Goal: Task Accomplishment & Management: Complete application form

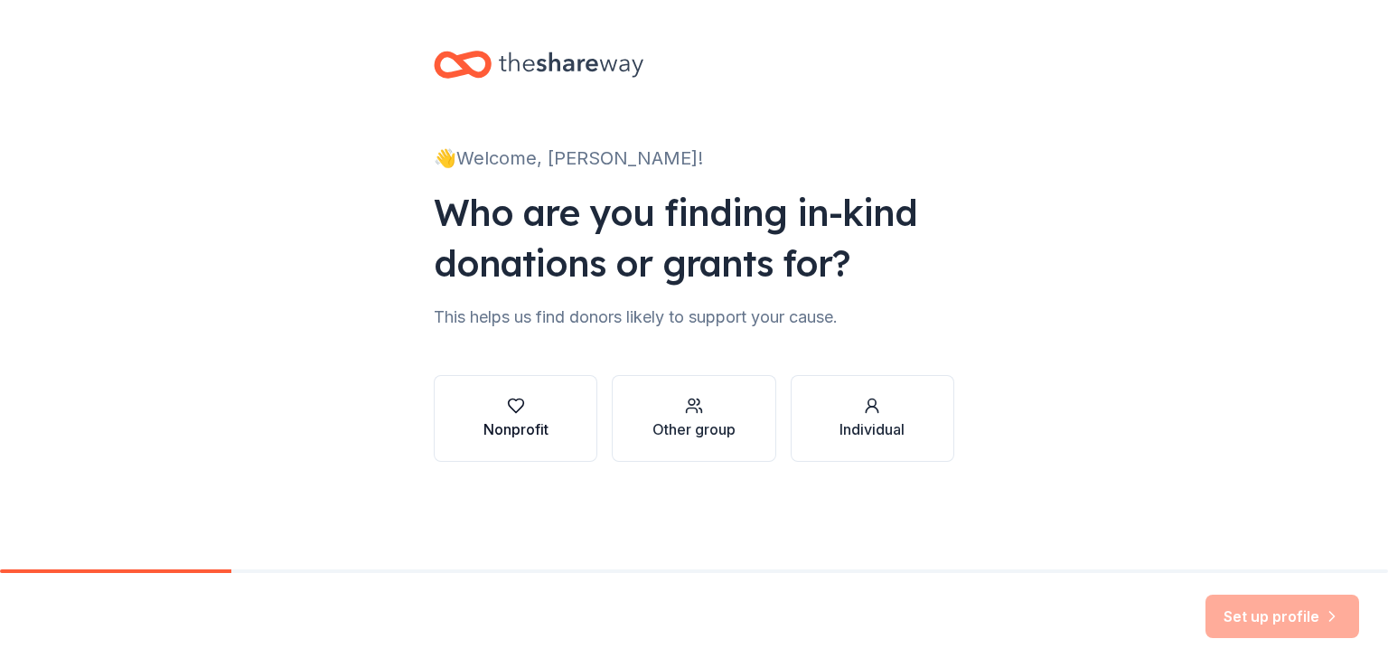
click at [510, 431] on div "Nonprofit" at bounding box center [515, 429] width 65 height 22
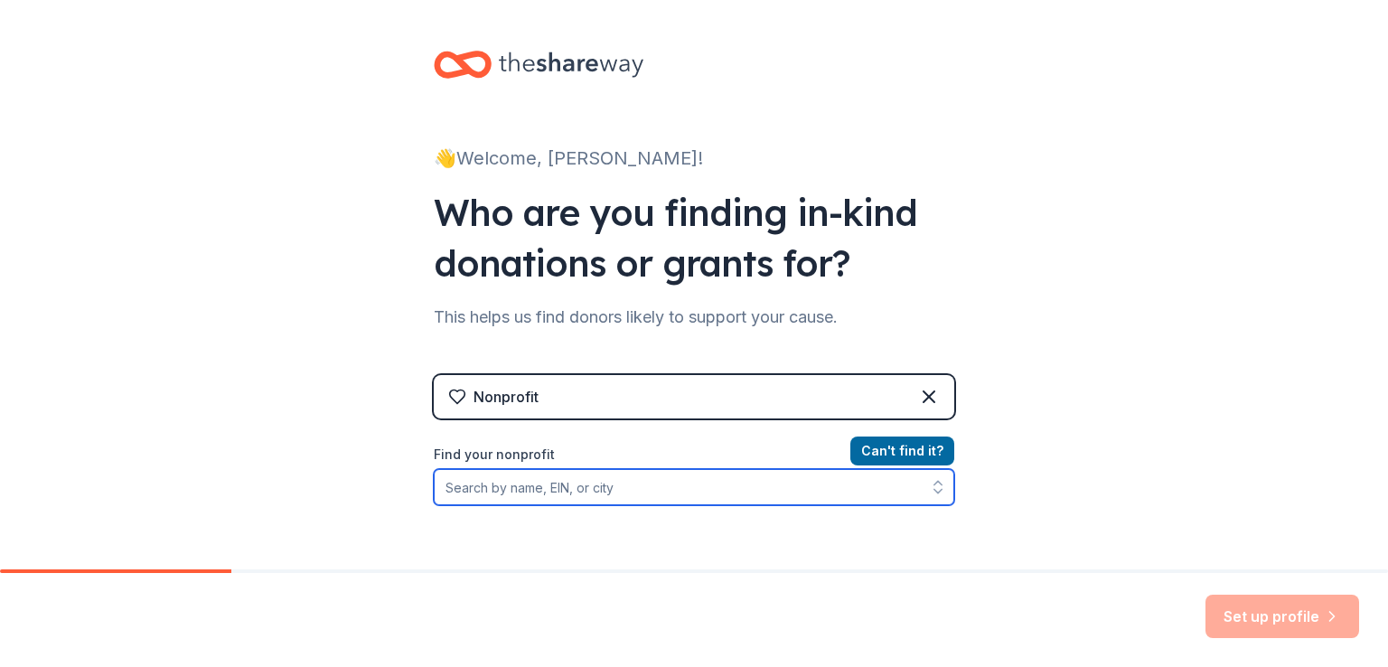
click at [739, 491] on input "Find your nonprofit" at bounding box center [694, 487] width 520 height 36
click at [929, 492] on icon "button" at bounding box center [938, 487] width 18 height 18
click at [877, 486] on input "Find your nonprofit" at bounding box center [694, 487] width 520 height 36
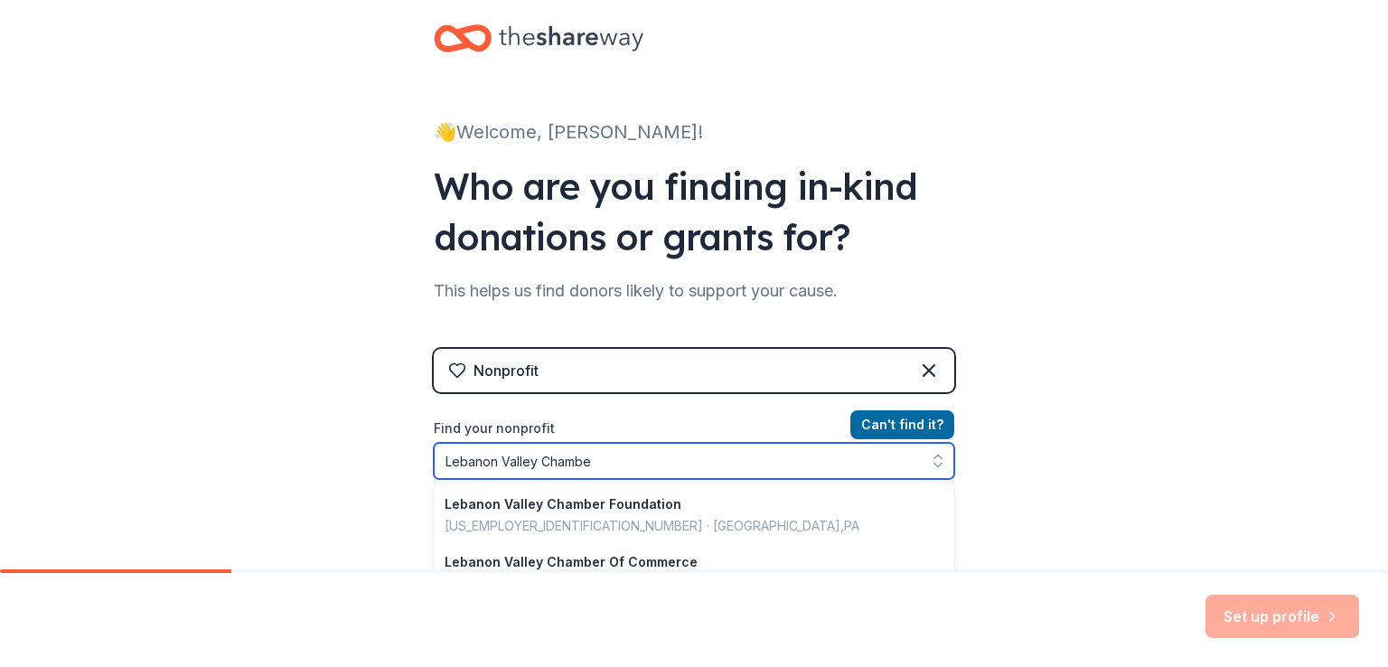
type input "Lebanon Valley Chamber"
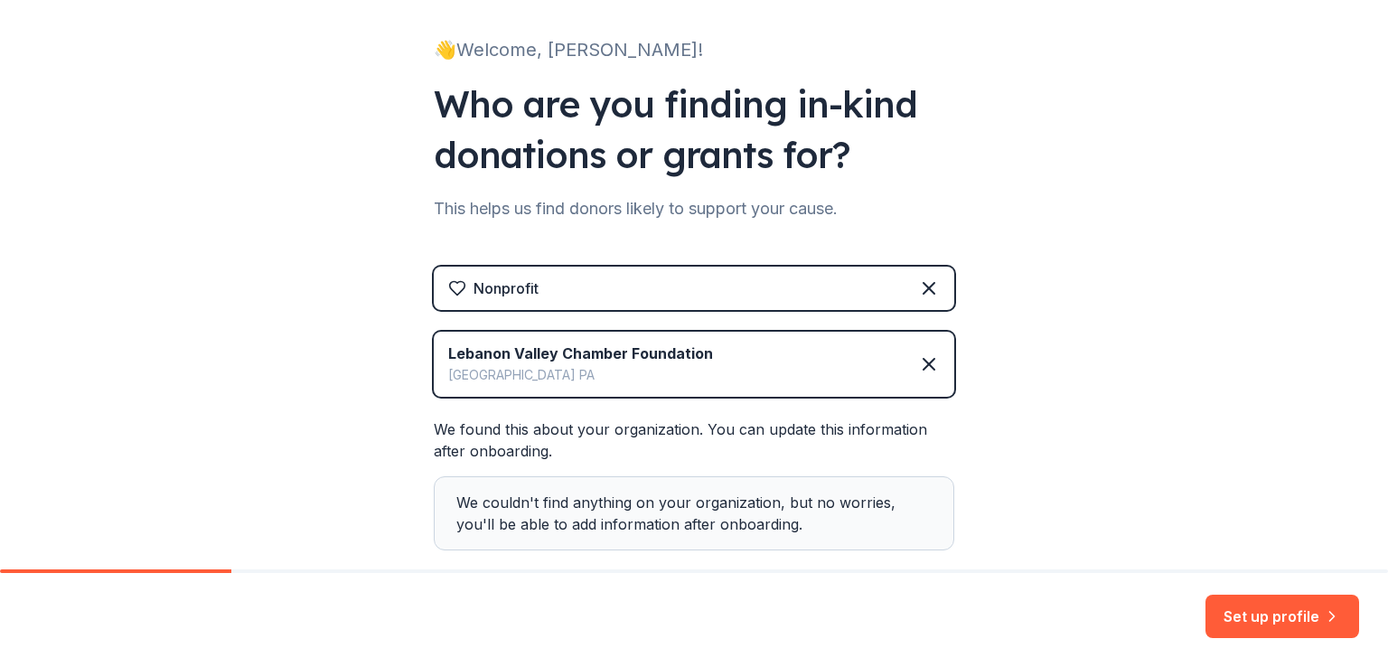
scroll to position [212, 0]
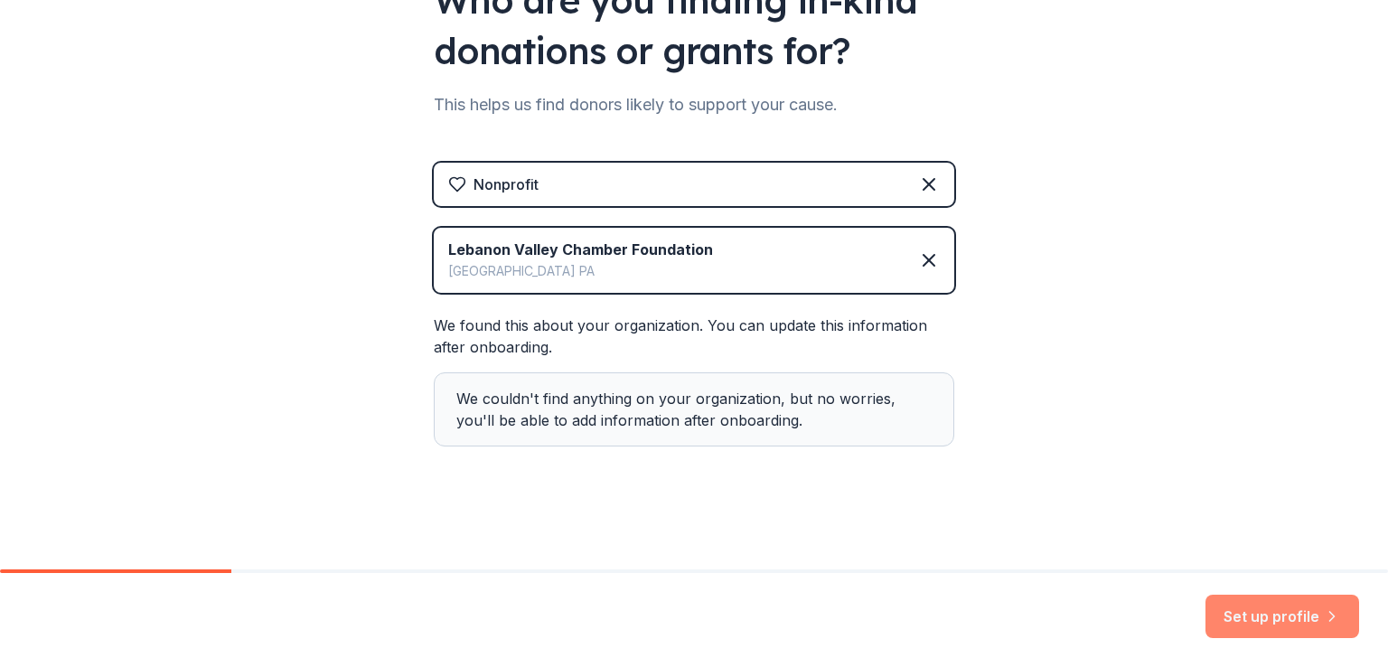
click at [1326, 622] on icon "button" at bounding box center [1332, 616] width 18 height 18
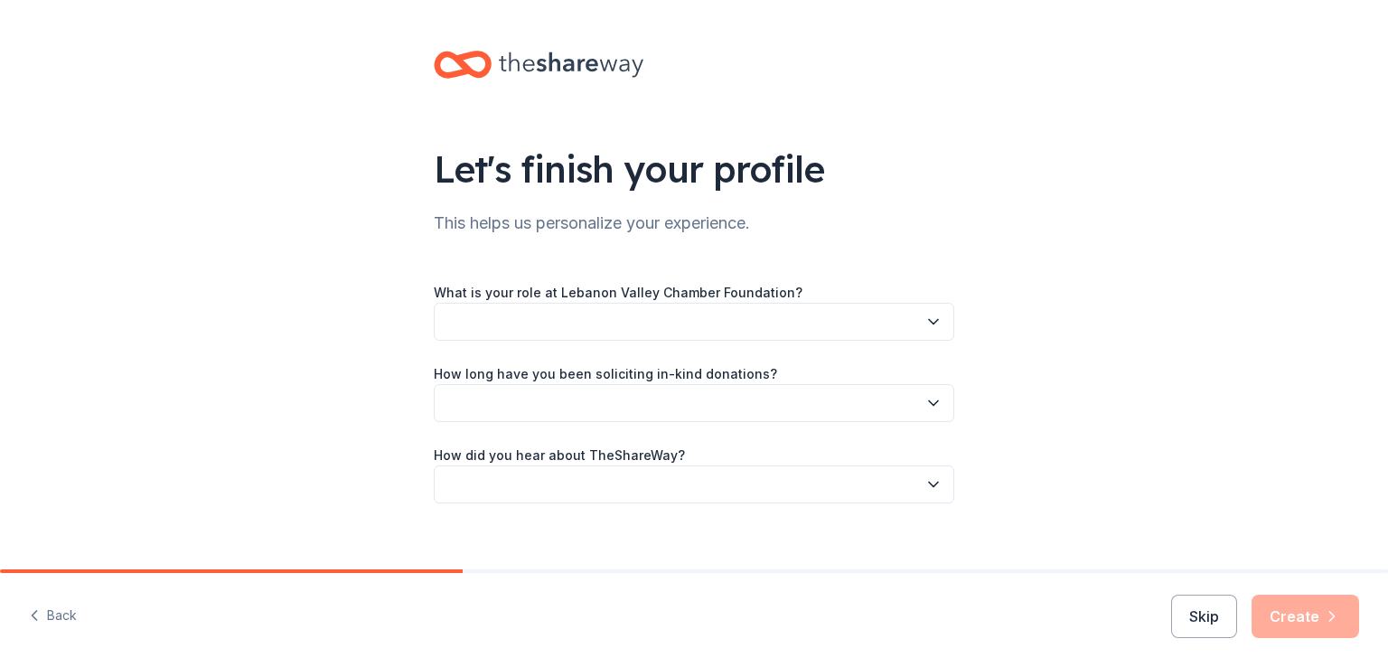
click at [837, 318] on button "button" at bounding box center [694, 322] width 520 height 38
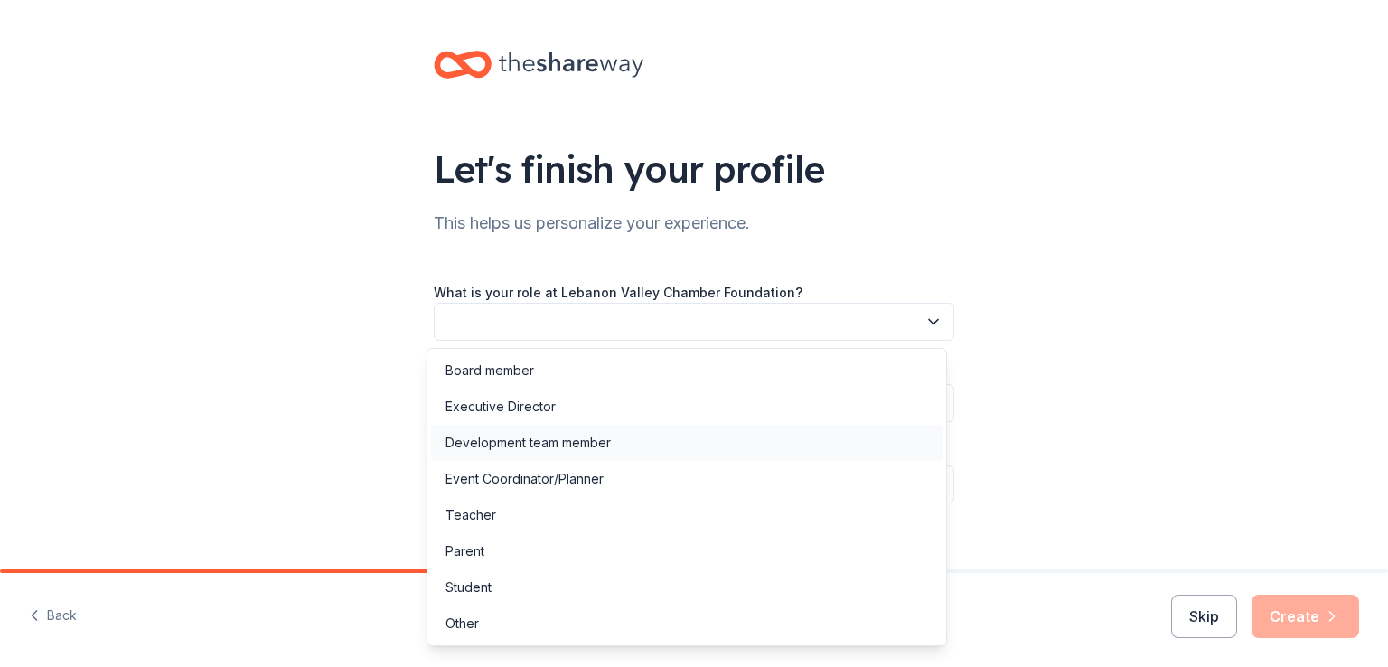
click at [747, 435] on div "Development team member" at bounding box center [686, 443] width 511 height 36
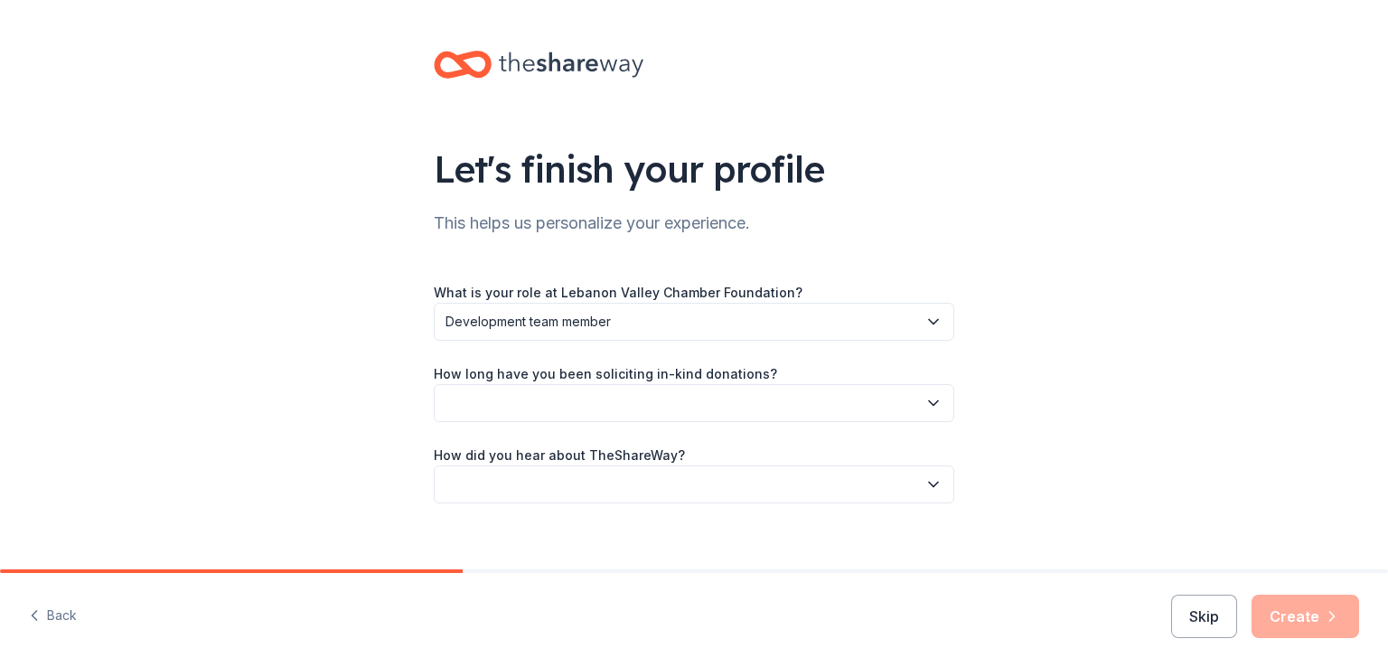
click at [744, 407] on button "button" at bounding box center [694, 403] width 520 height 38
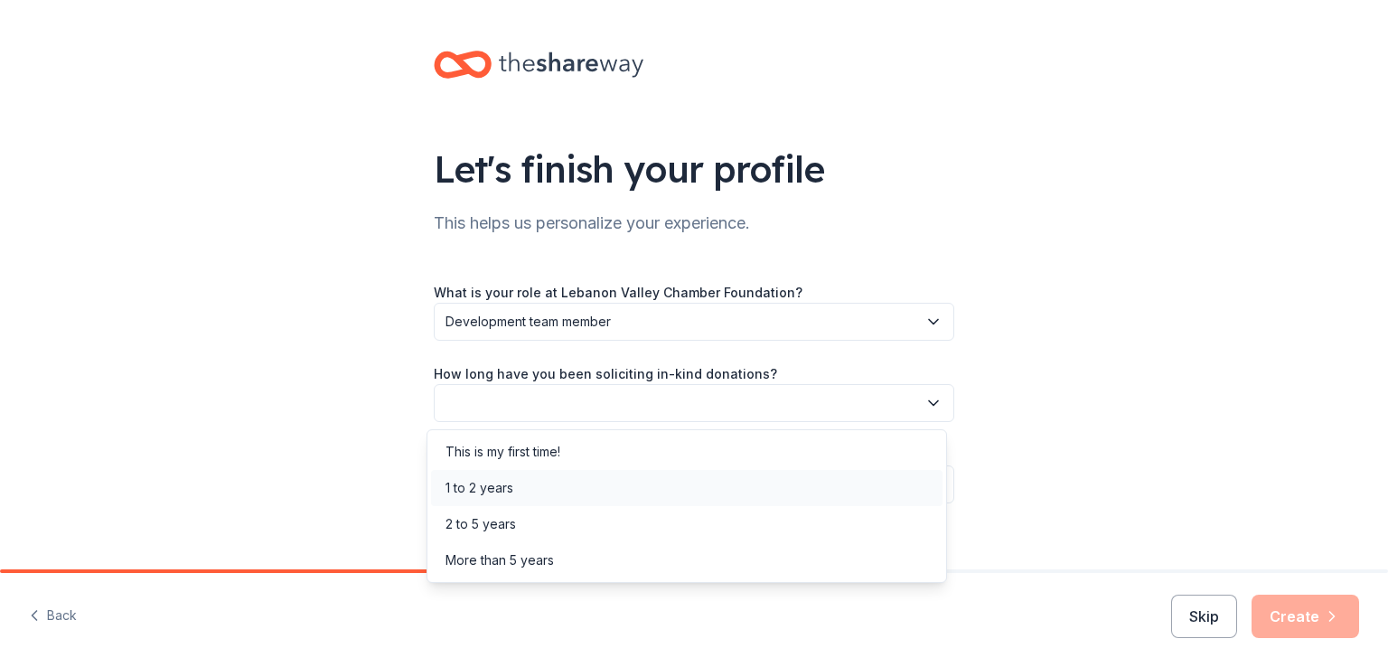
click at [719, 471] on div "1 to 2 years" at bounding box center [686, 488] width 511 height 36
click at [708, 404] on span "1 to 2 years" at bounding box center [681, 403] width 472 height 22
click at [695, 512] on div "2 to 5 years" at bounding box center [686, 524] width 511 height 36
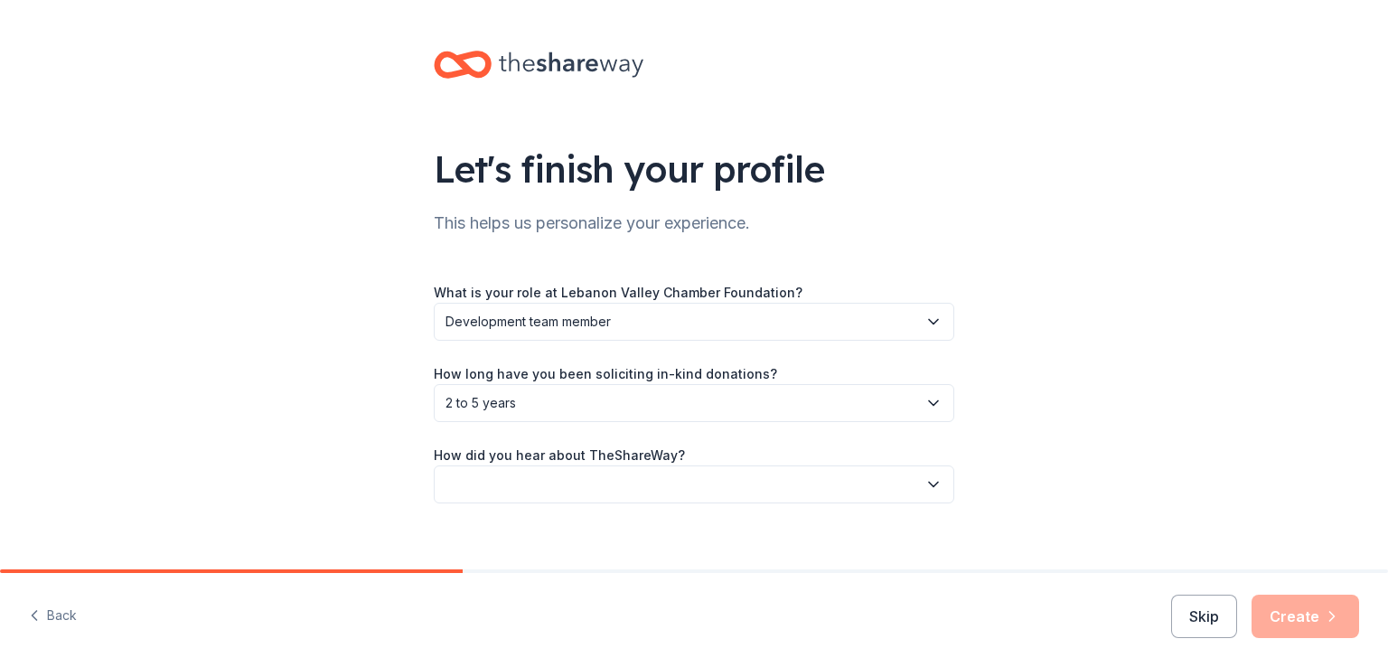
click at [682, 482] on button "button" at bounding box center [694, 484] width 520 height 38
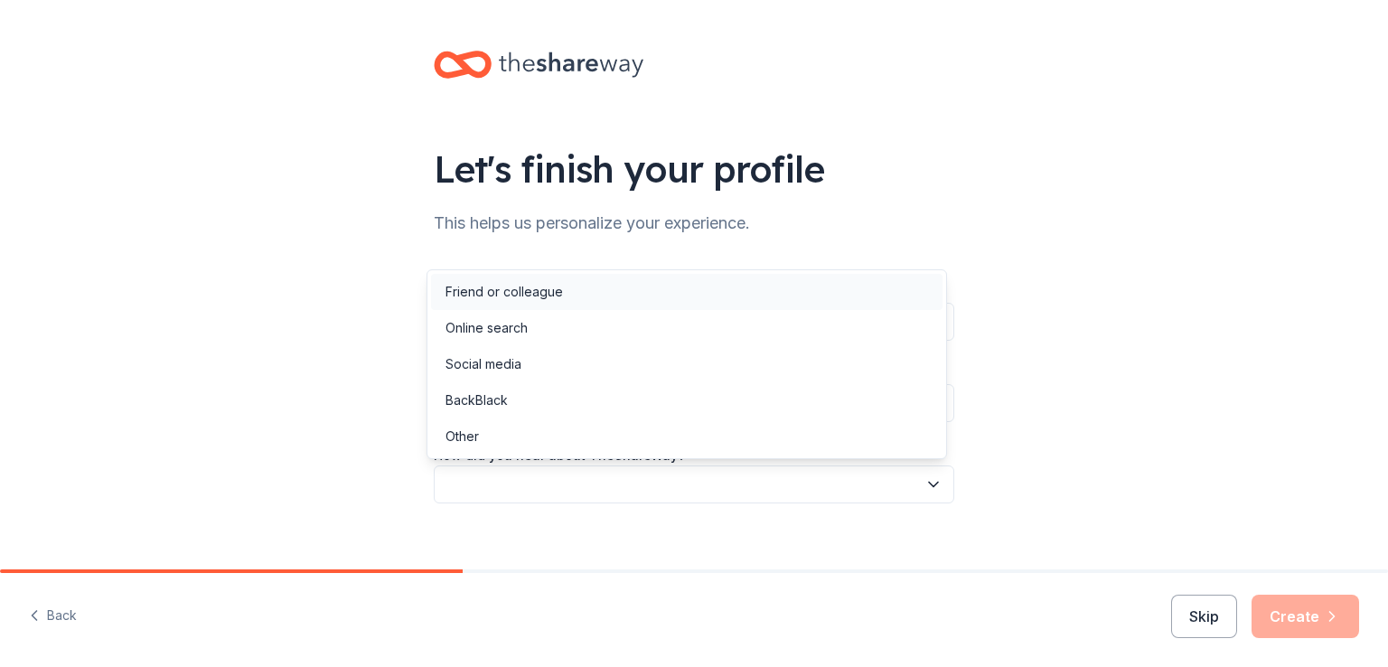
click at [594, 298] on div "Friend or colleague" at bounding box center [686, 292] width 511 height 36
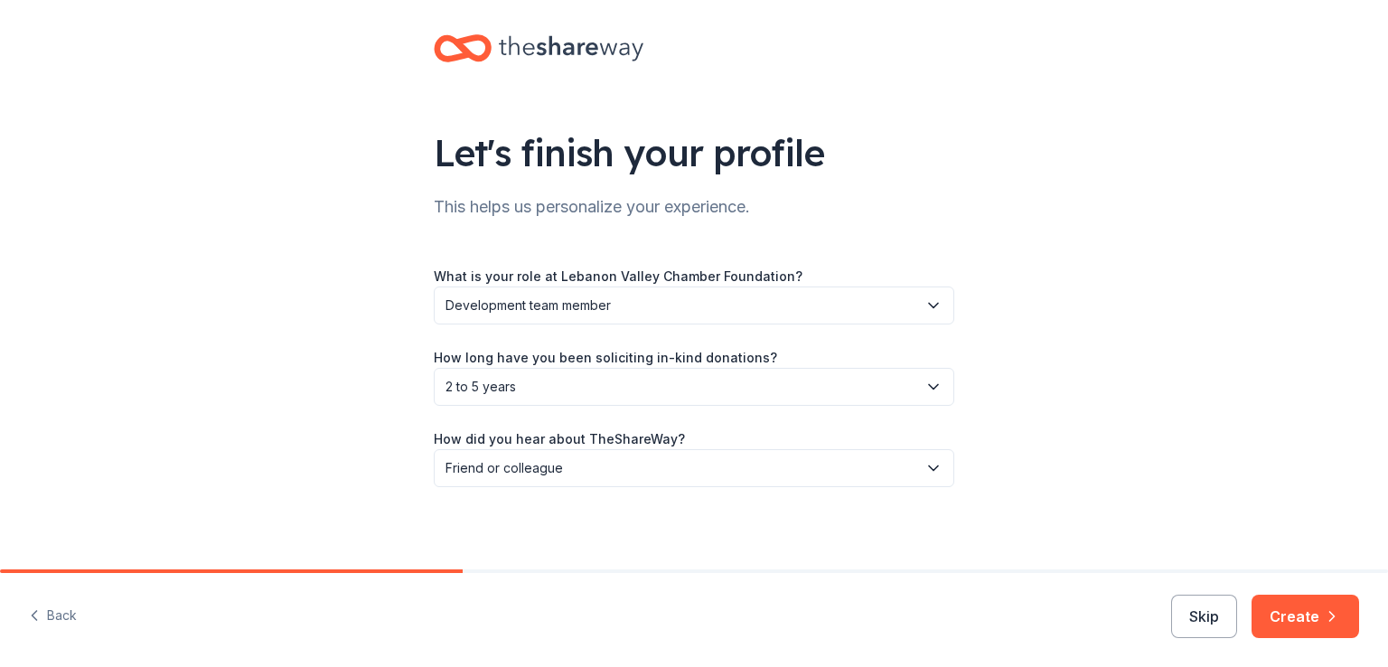
scroll to position [21, 0]
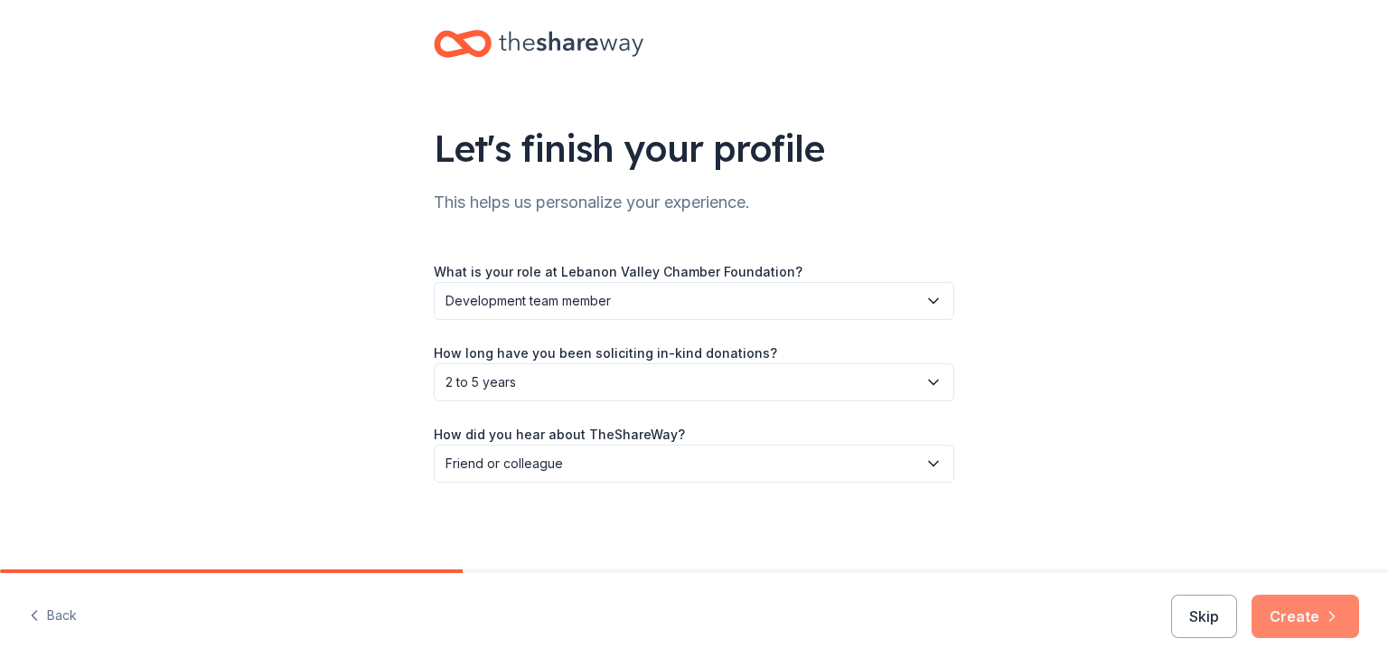
click at [1337, 614] on icon "button" at bounding box center [1332, 616] width 18 height 18
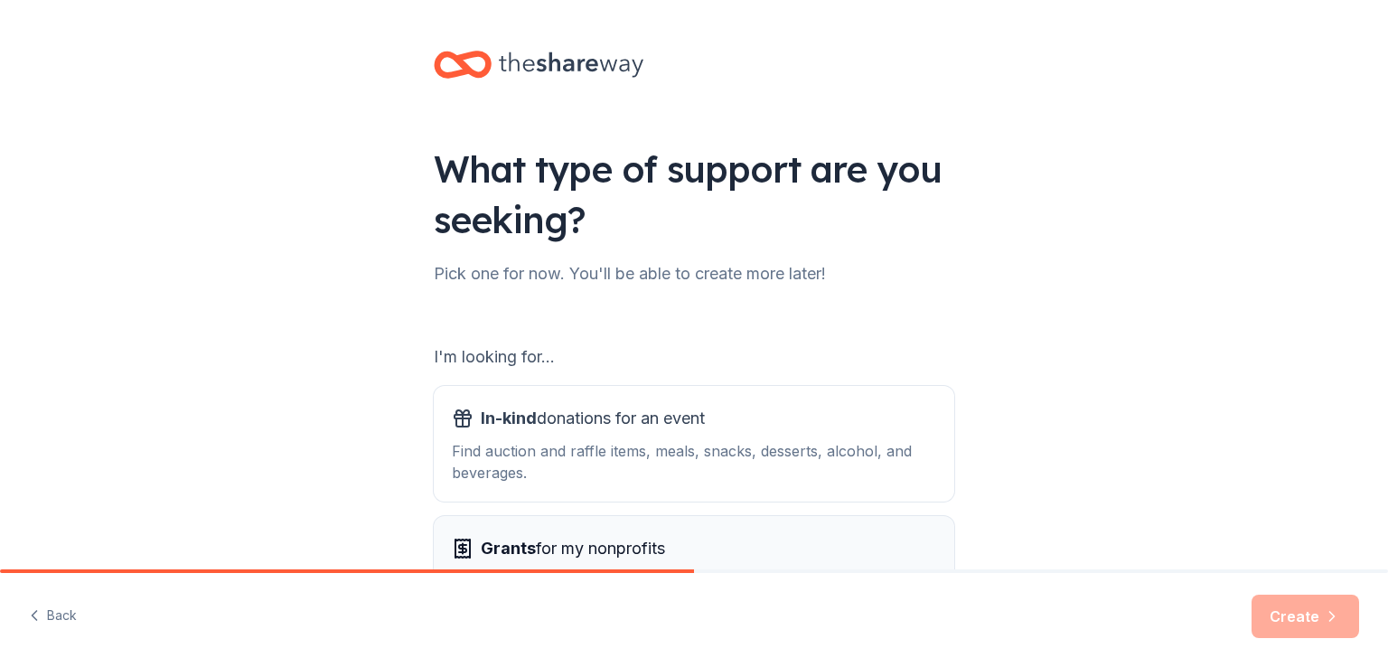
scroll to position [160, 0]
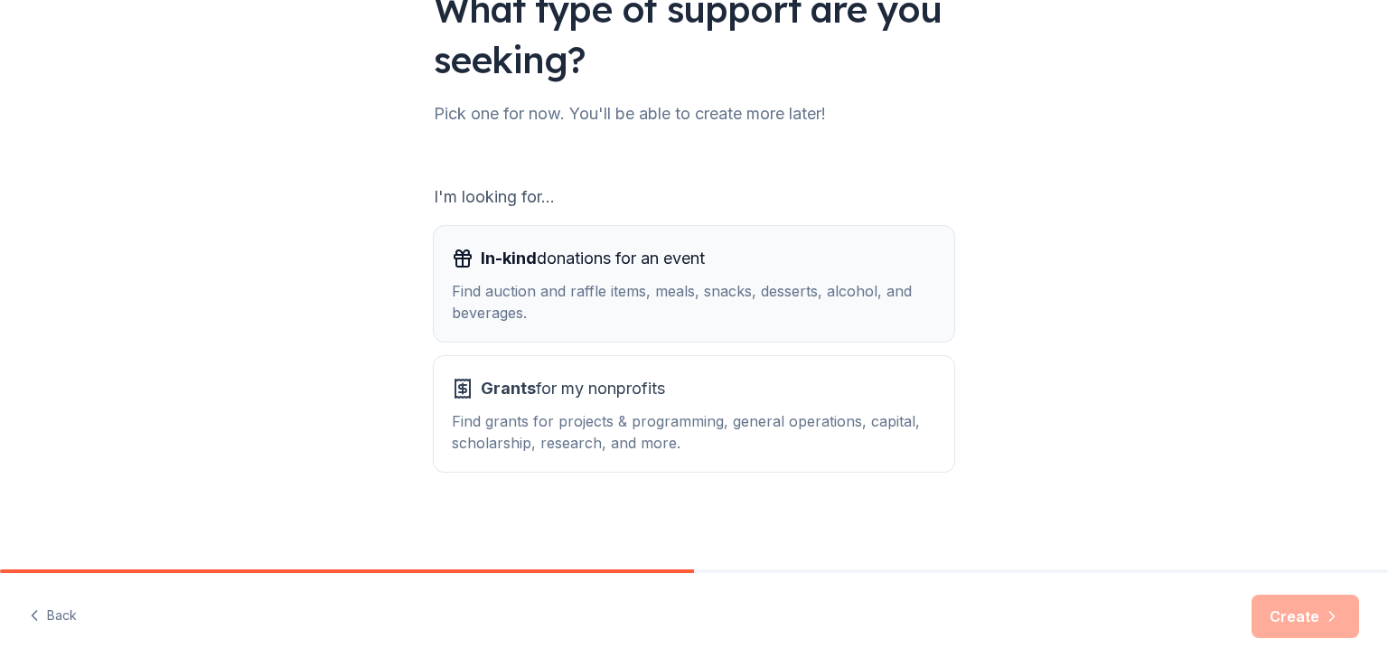
click at [723, 326] on button "In-kind donations for an event Find auction and raffle items, meals, snacks, de…" at bounding box center [694, 284] width 520 height 116
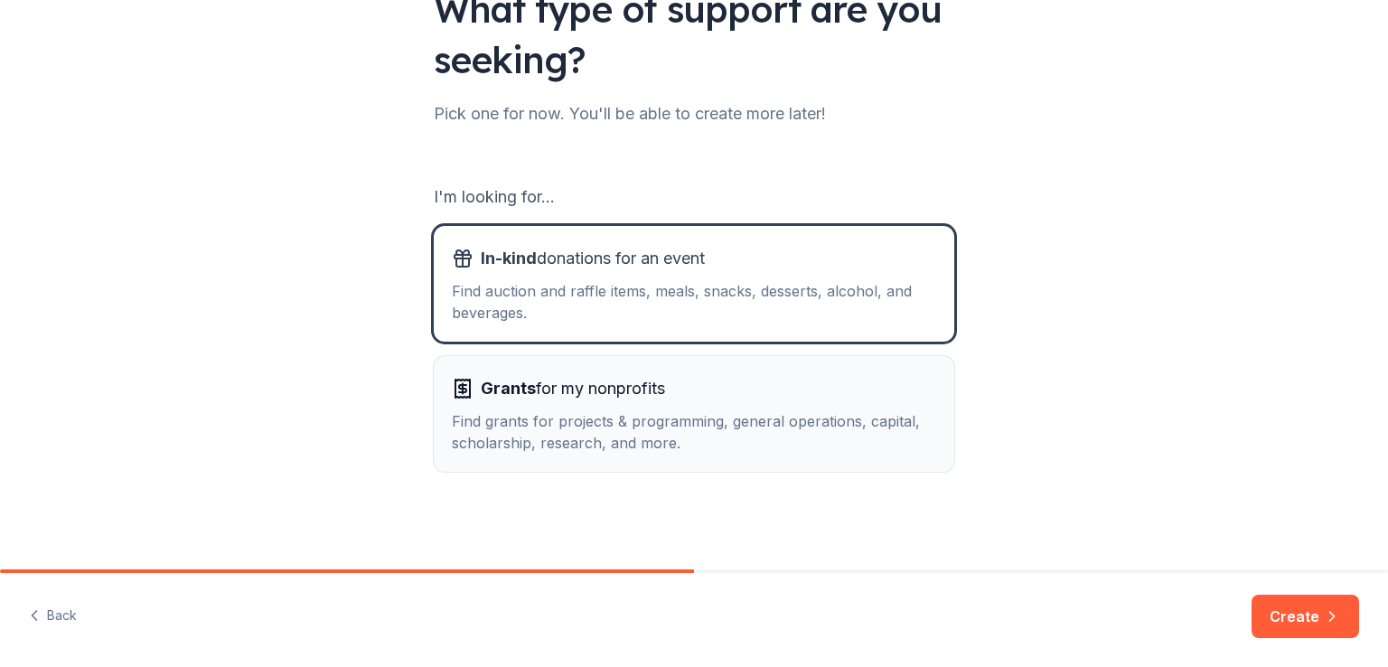
click at [741, 416] on div "Find grants for projects & programming, general operations, capital, scholarshi…" at bounding box center [694, 431] width 484 height 43
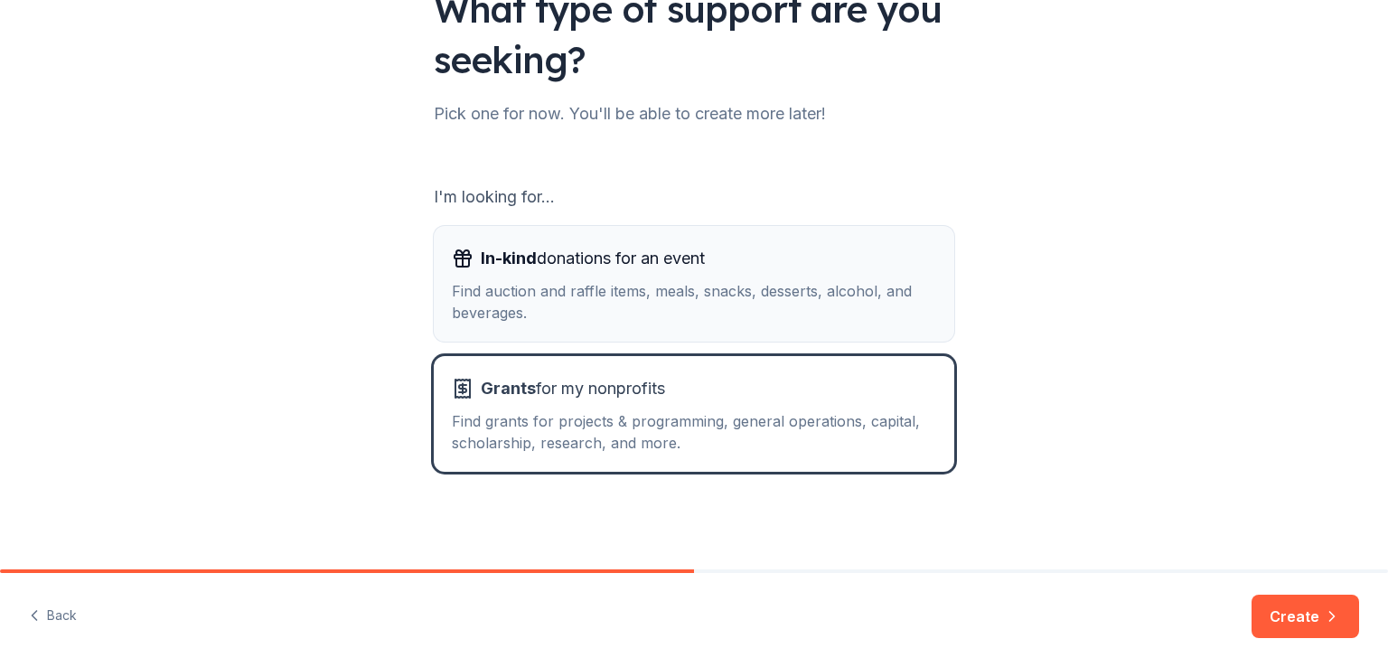
click at [741, 324] on button "In-kind donations for an event Find auction and raffle items, meals, snacks, de…" at bounding box center [694, 284] width 520 height 116
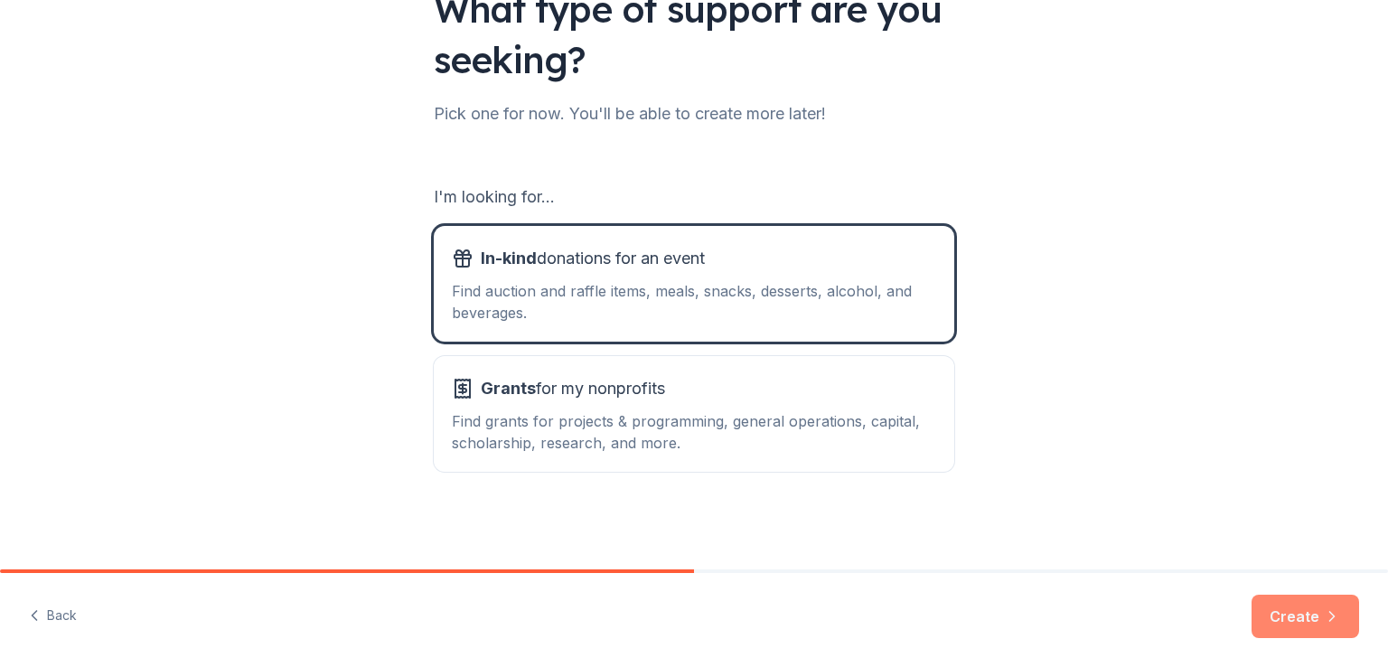
click at [1315, 601] on button "Create" at bounding box center [1305, 615] width 108 height 43
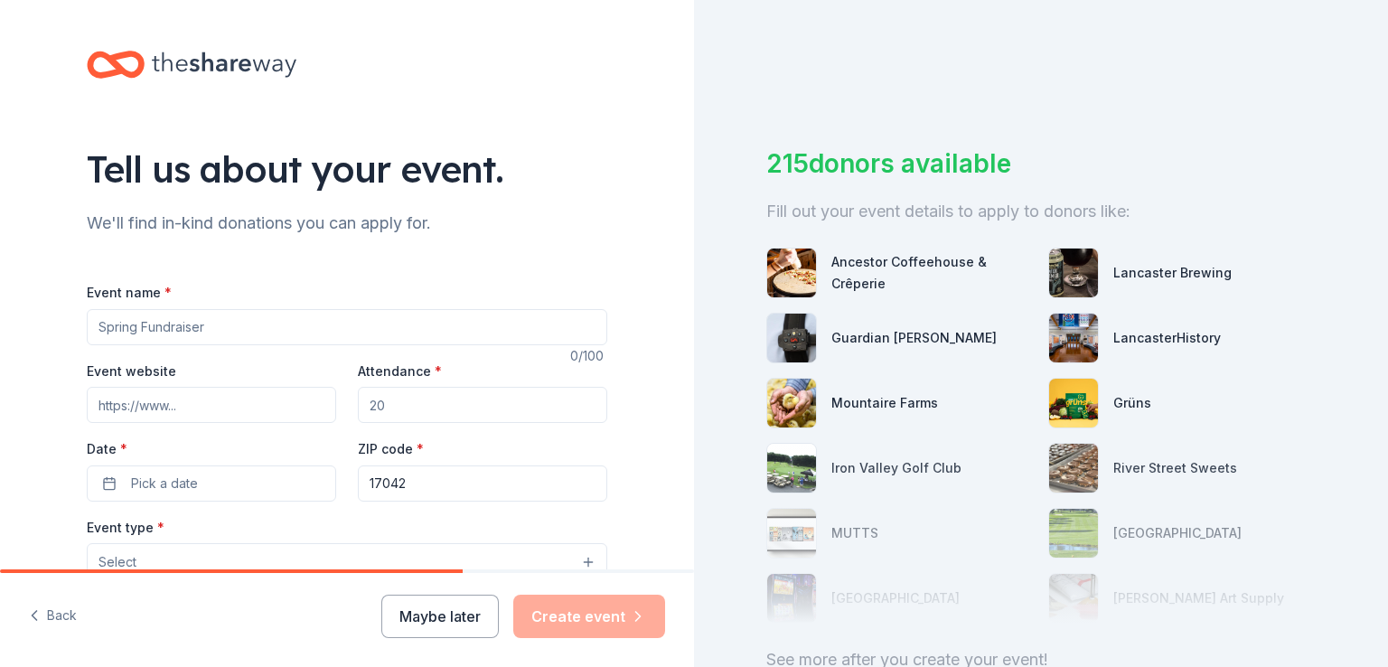
click at [189, 337] on input "Event name *" at bounding box center [347, 327] width 520 height 36
type input "Annual Holiday Mix N Mingle"
paste input "https://cca.lvchamber.org/EvtListing.aspx?dbid2=PALV&evtid=15221816&class=E"
type input "https://cca.lvchamber.org/EvtListing.aspx?dbid2=PALV&evtid=15221816&class=E"
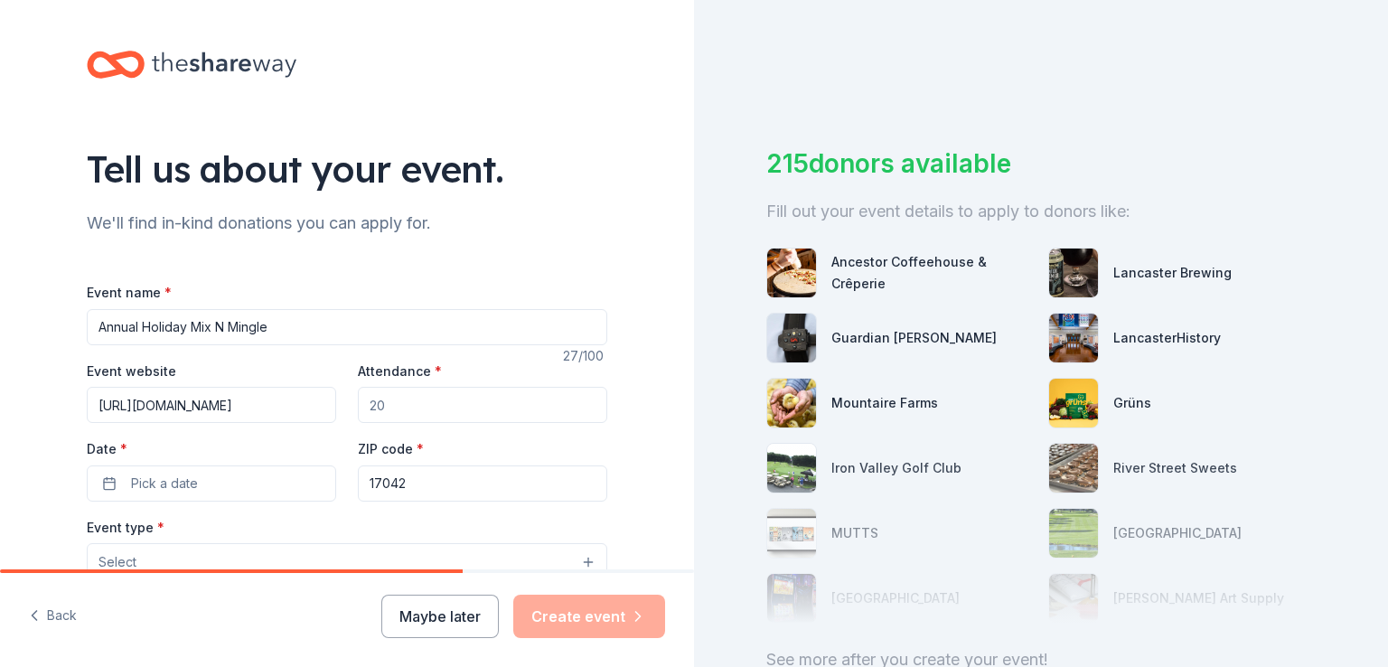
click at [406, 404] on input "Attendance *" at bounding box center [482, 405] width 249 height 36
type input "150"
click at [243, 472] on button "Pick a date" at bounding box center [211, 483] width 249 height 36
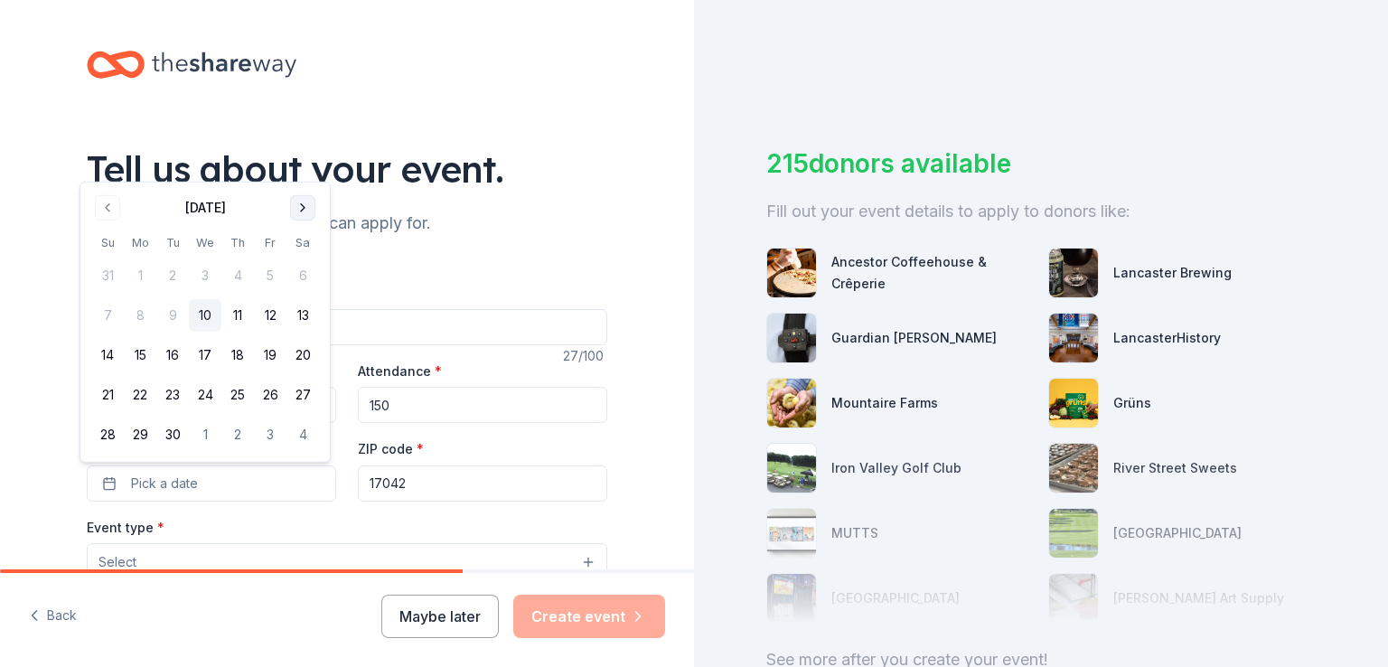
click at [300, 202] on button "Go to next month" at bounding box center [302, 207] width 25 height 25
click at [303, 169] on button "Go to next month" at bounding box center [302, 167] width 25 height 25
click at [209, 273] on button "3" at bounding box center [205, 275] width 33 height 33
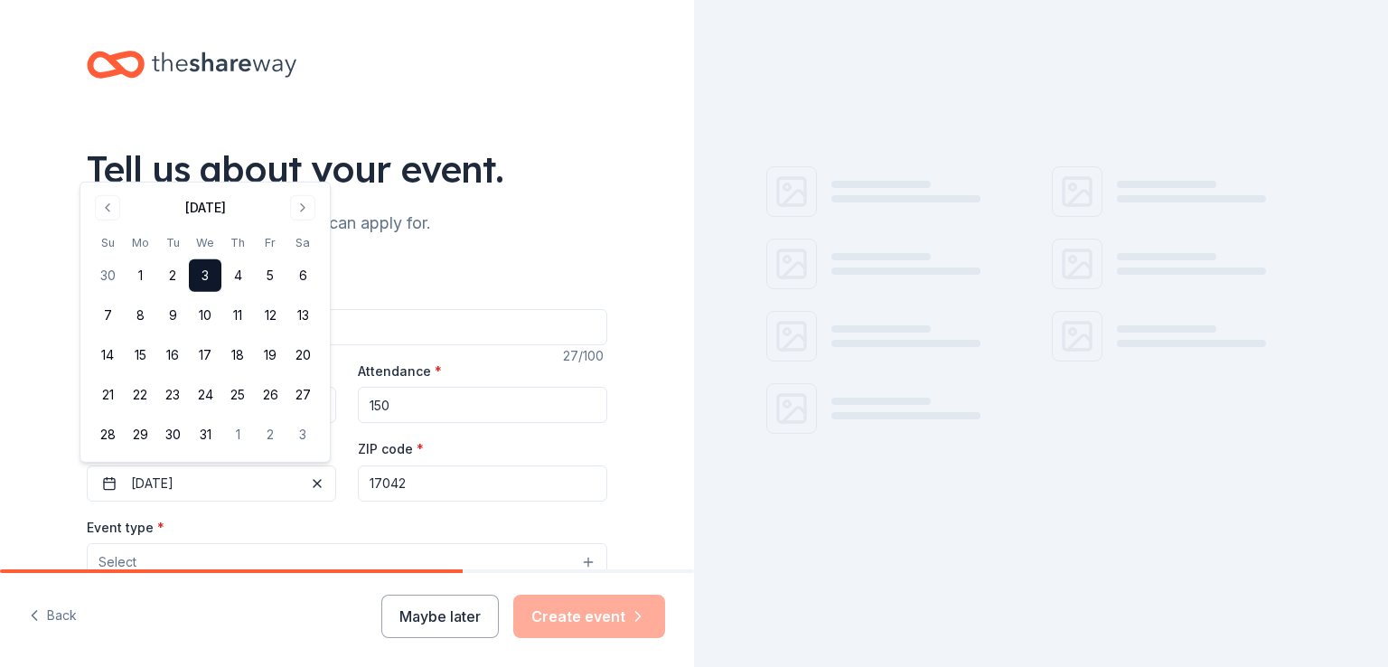
click at [329, 516] on div "Event type * Select" at bounding box center [347, 549] width 520 height 66
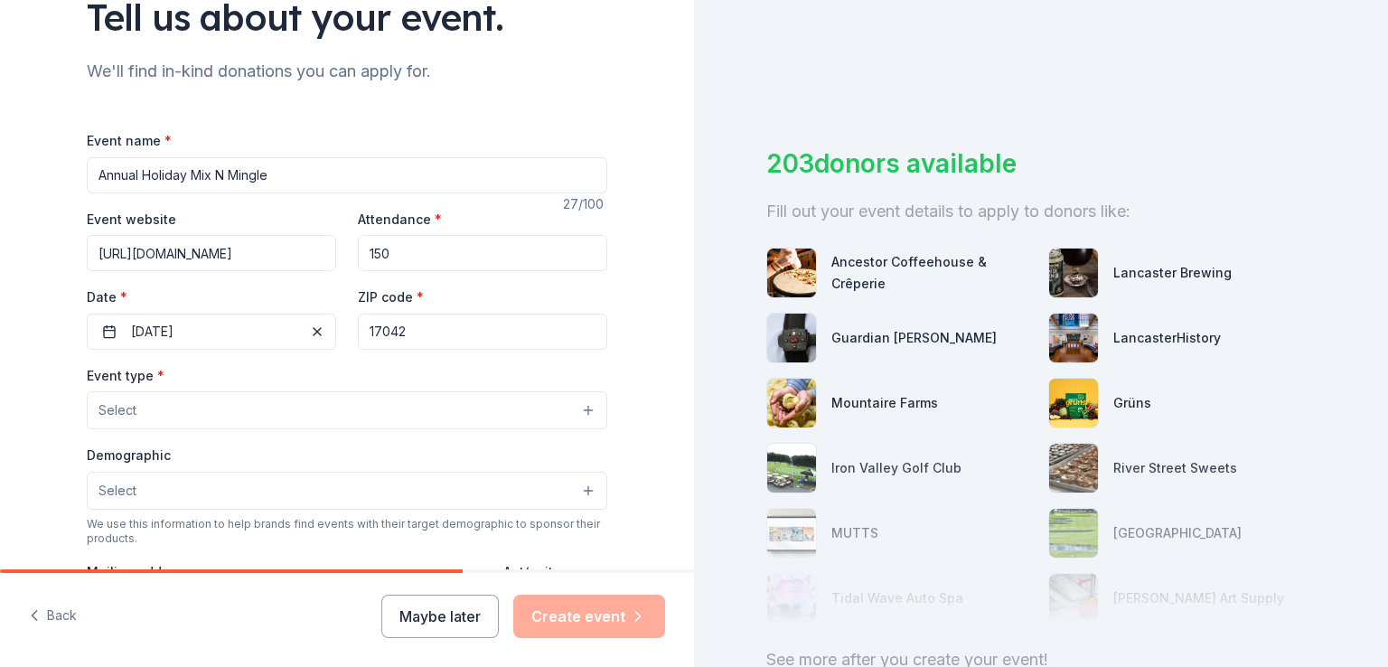
scroll to position [181, 0]
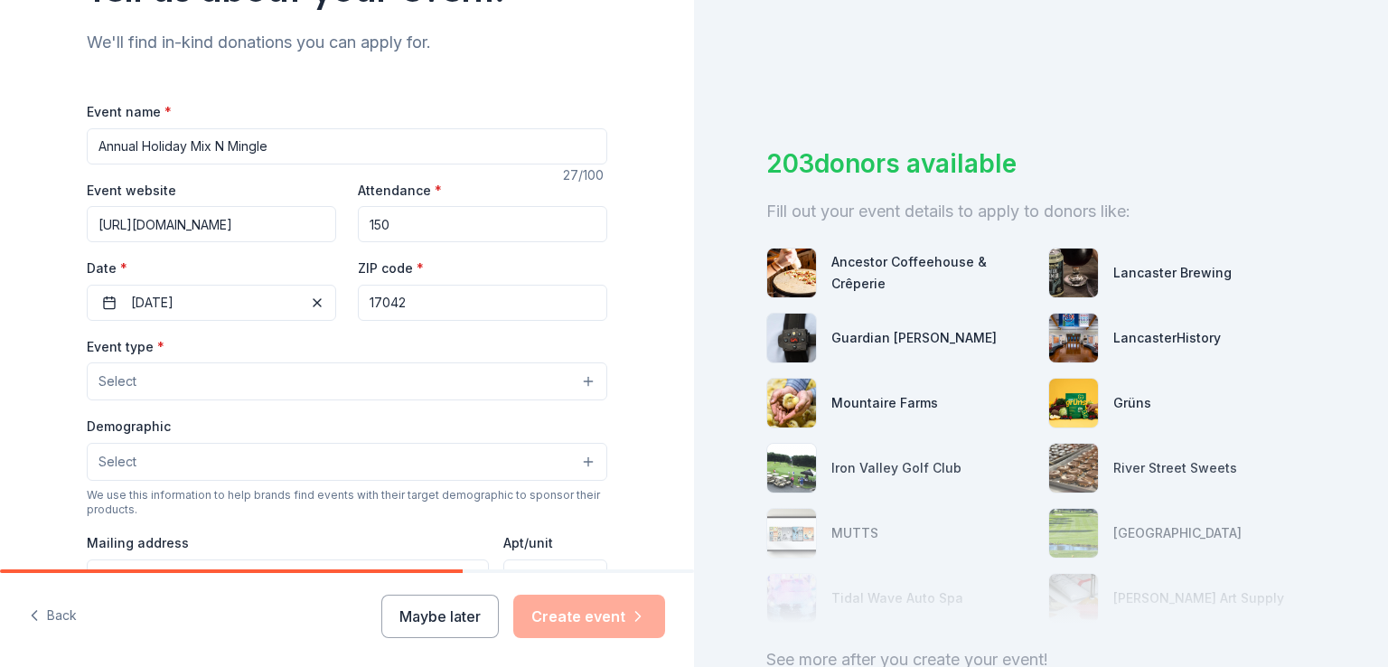
click at [182, 378] on button "Select" at bounding box center [347, 381] width 520 height 38
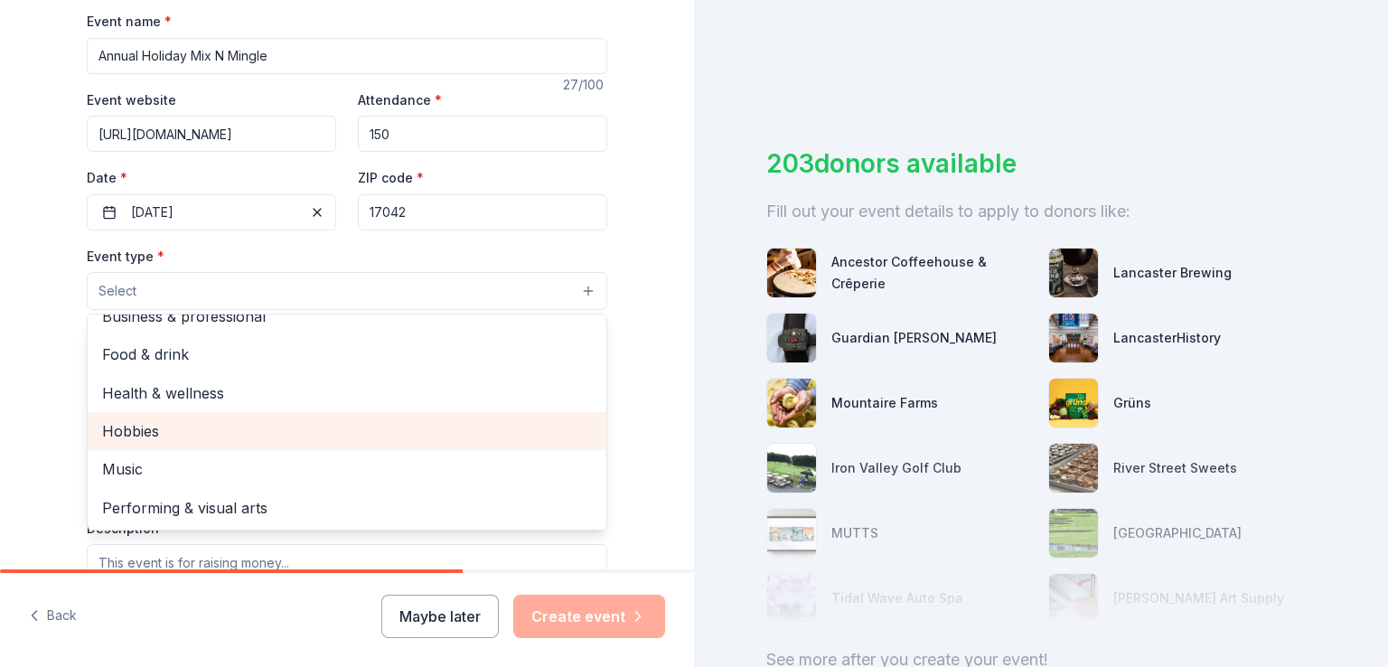
scroll to position [0, 0]
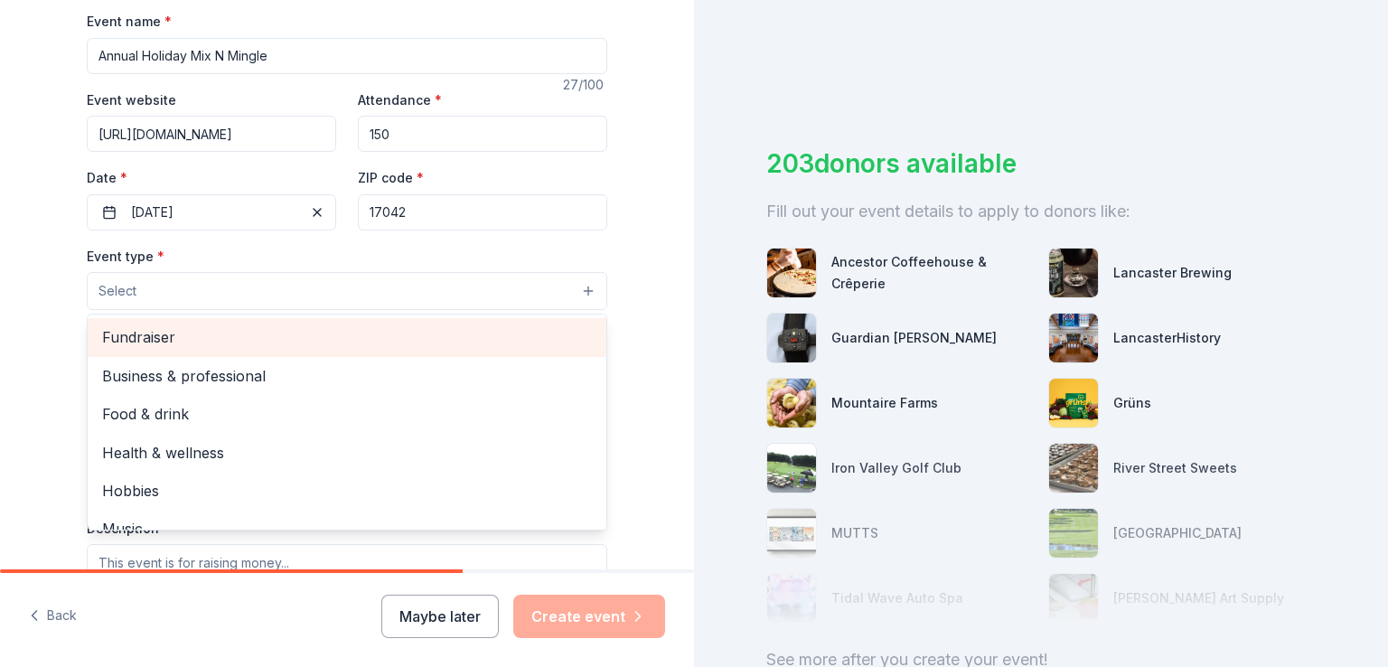
click at [146, 338] on span "Fundraiser" at bounding box center [347, 336] width 490 height 23
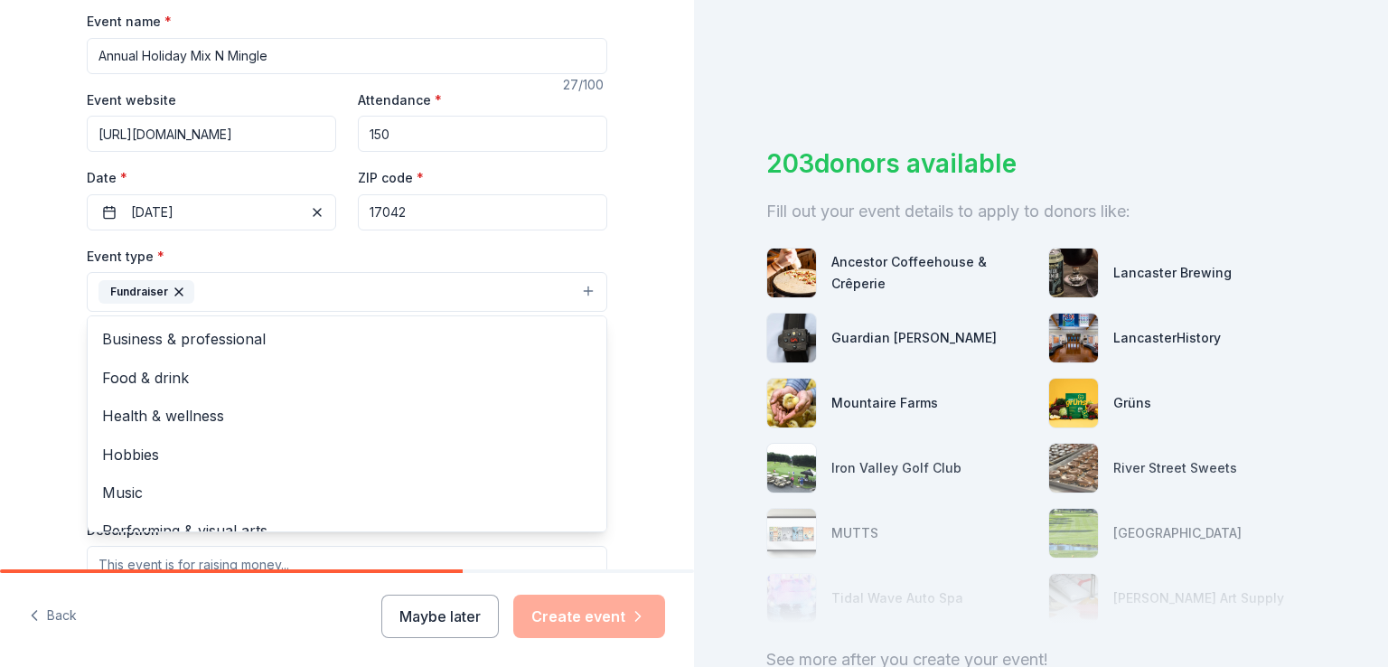
click at [40, 379] on div "Tell us about your event. We'll find in-kind donations you can apply for. Event…" at bounding box center [347, 331] width 694 height 1204
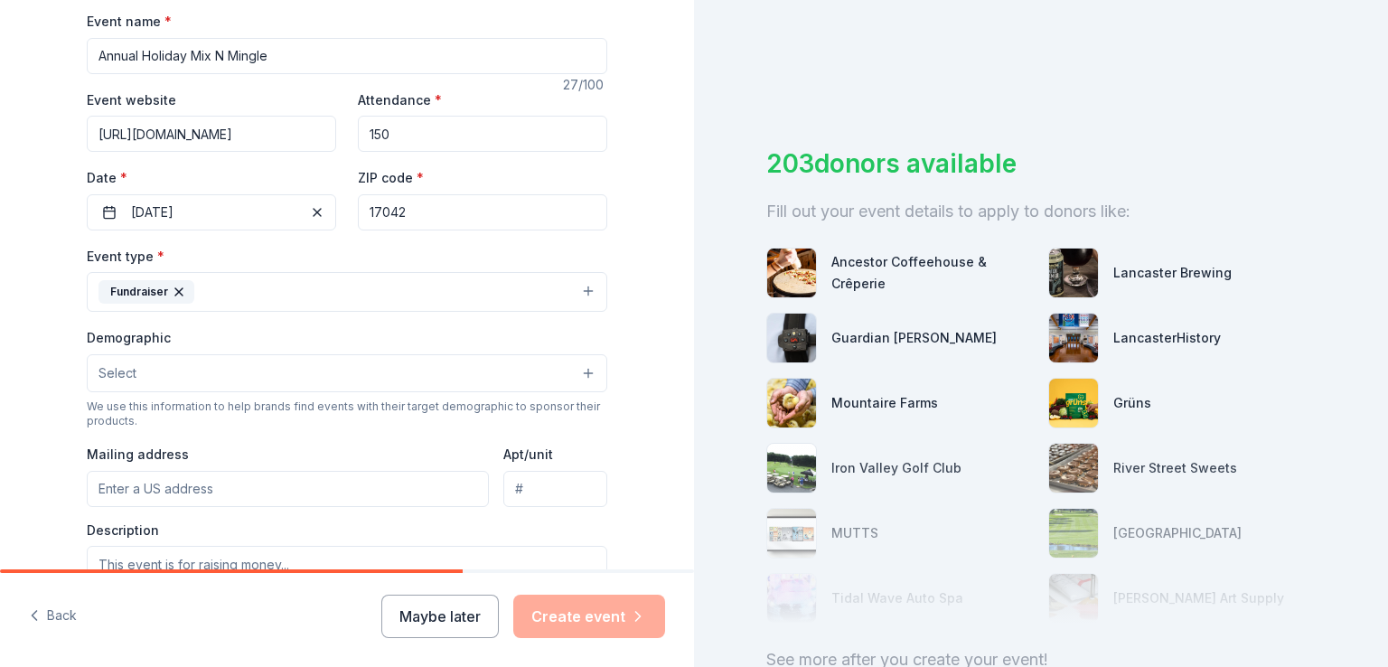
click at [223, 293] on button "Fundraiser" at bounding box center [347, 292] width 520 height 40
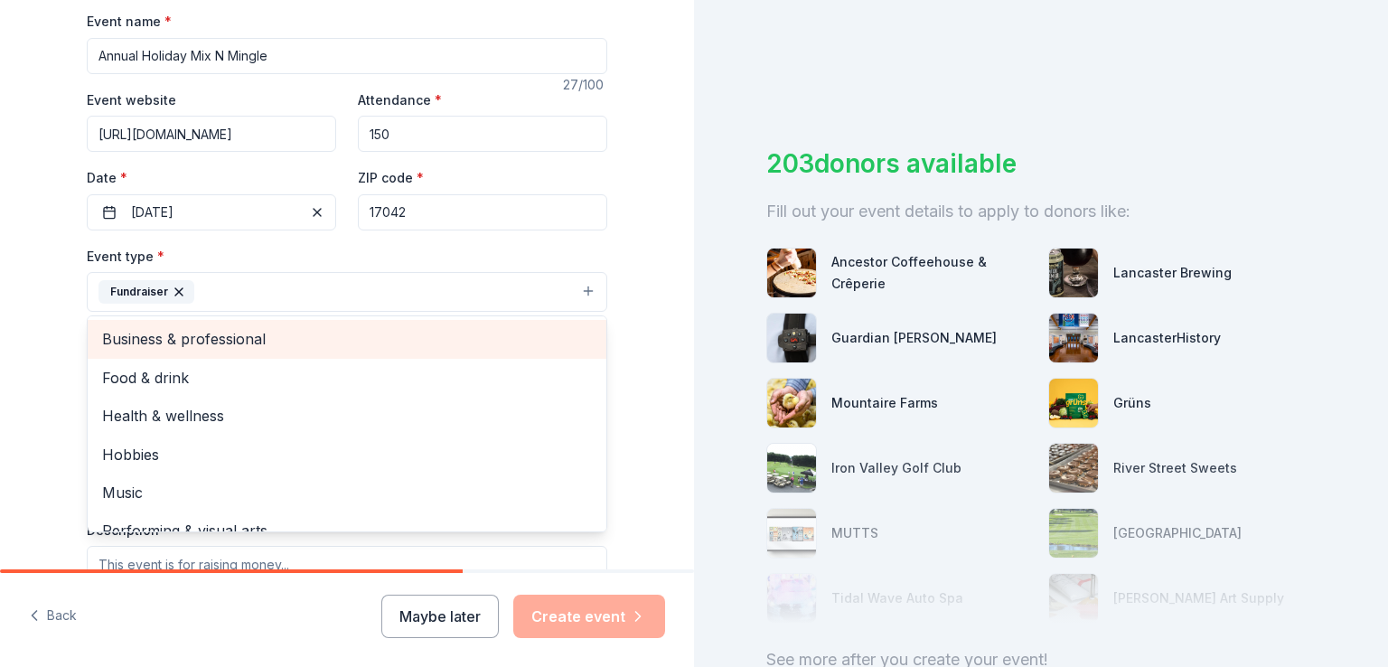
click at [269, 340] on span "Business & professional" at bounding box center [347, 338] width 490 height 23
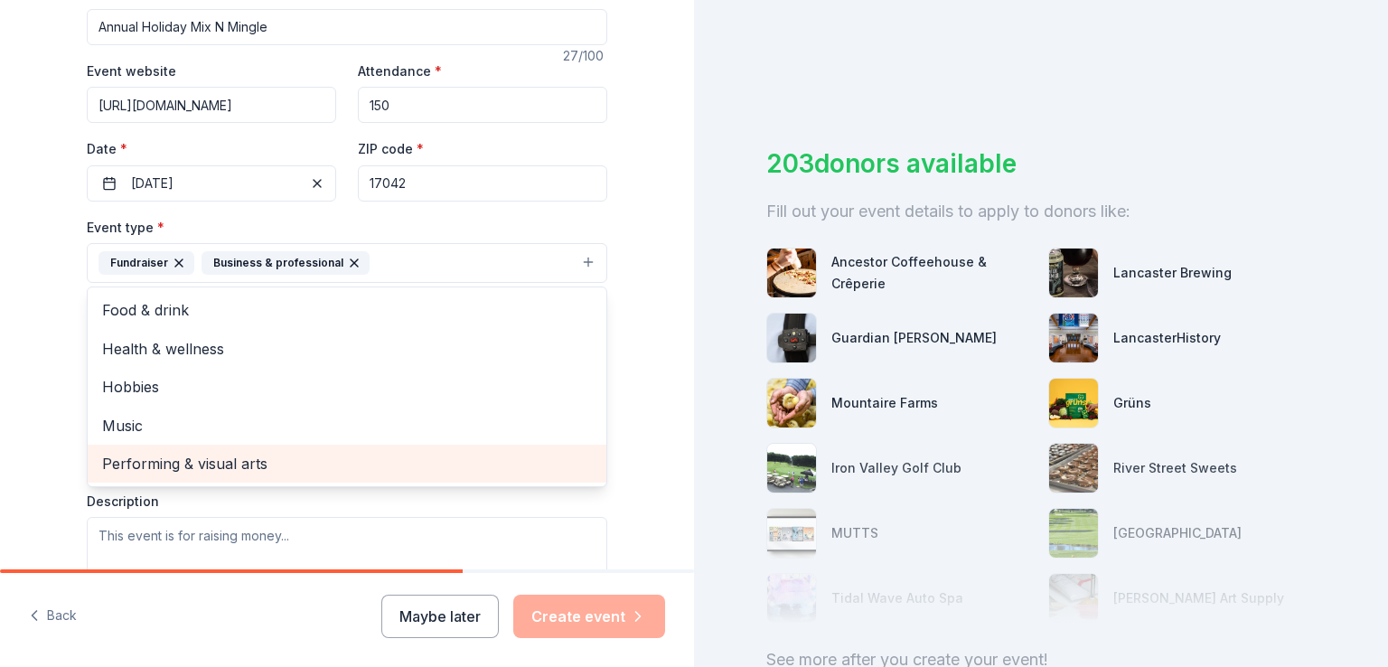
scroll to position [271, 0]
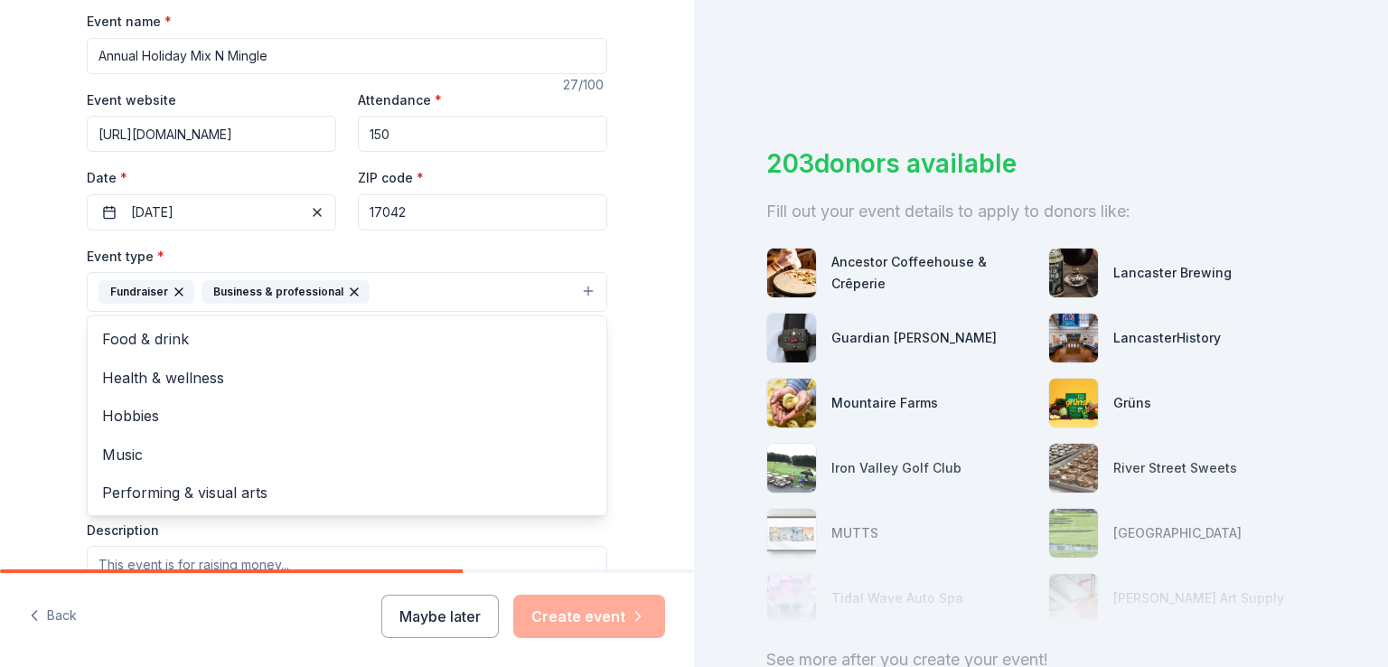
click at [58, 337] on div "Tell us about your event. We'll find in-kind donations you can apply for. Event…" at bounding box center [347, 331] width 578 height 1204
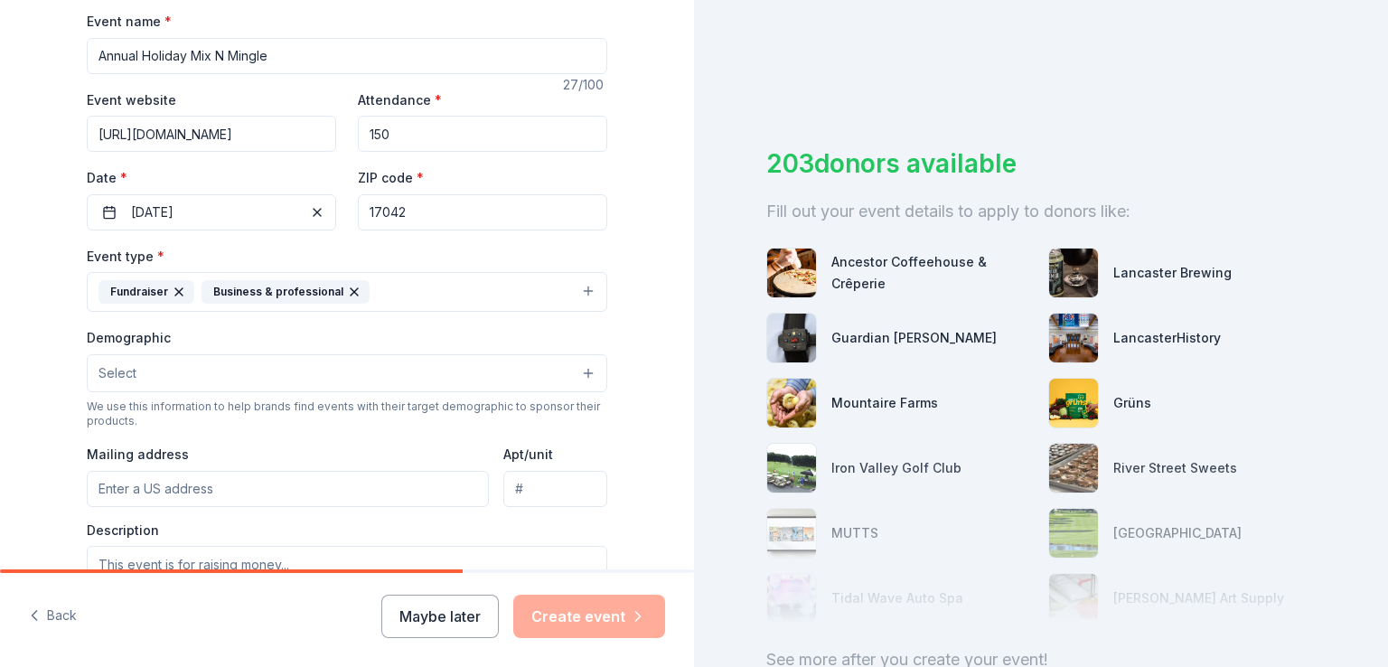
click at [156, 370] on button "Select" at bounding box center [347, 373] width 520 height 38
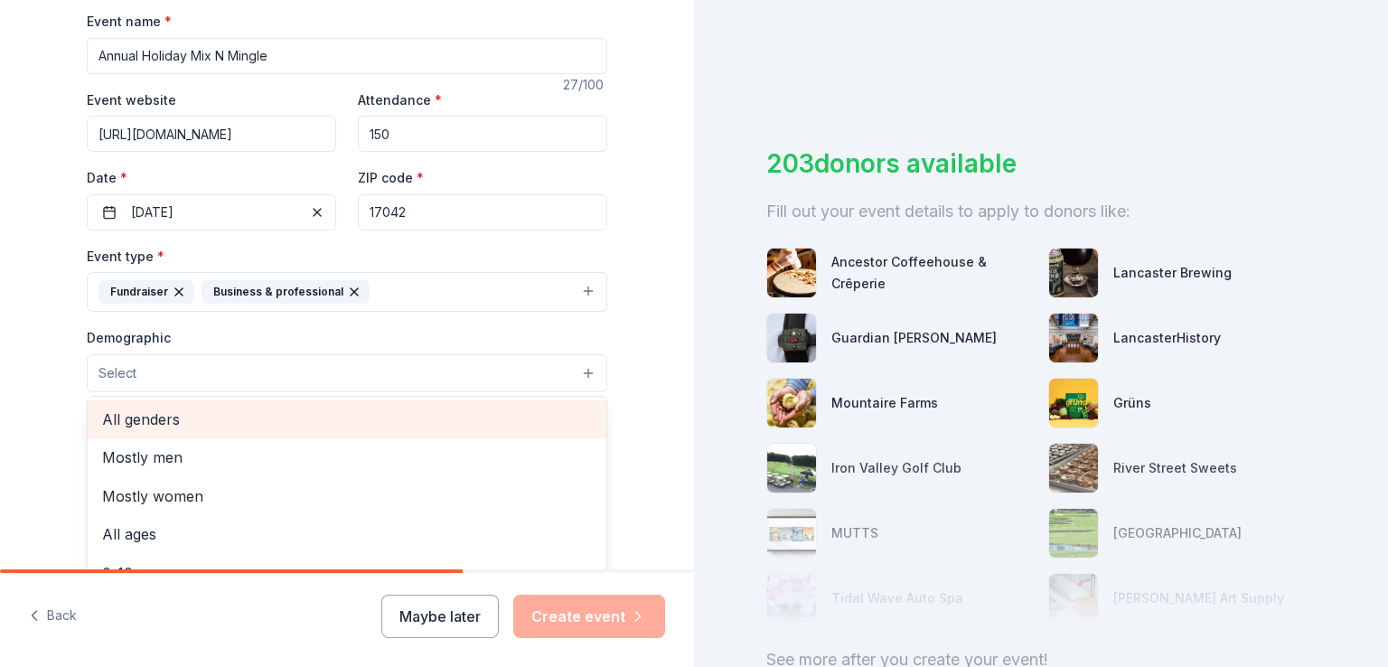
click at [223, 435] on div "All genders" at bounding box center [347, 419] width 519 height 38
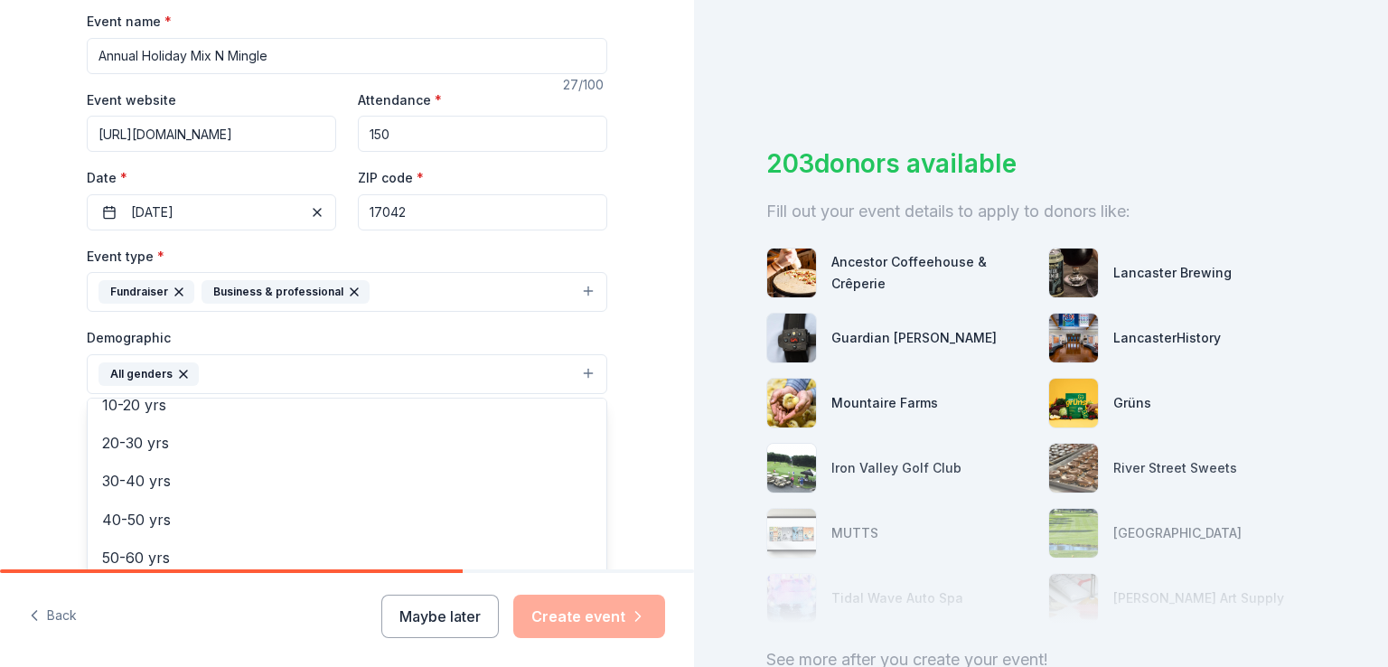
scroll to position [181, 0]
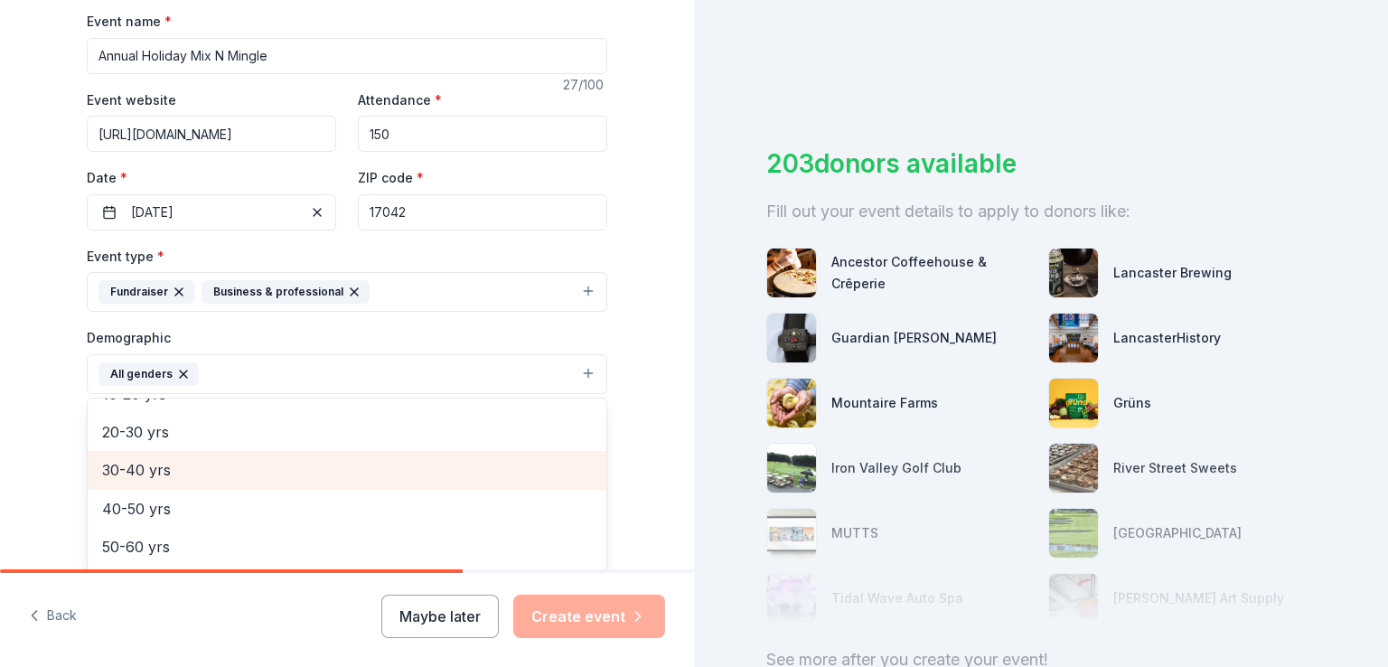
click at [215, 456] on div "30-40 yrs" at bounding box center [347, 470] width 519 height 38
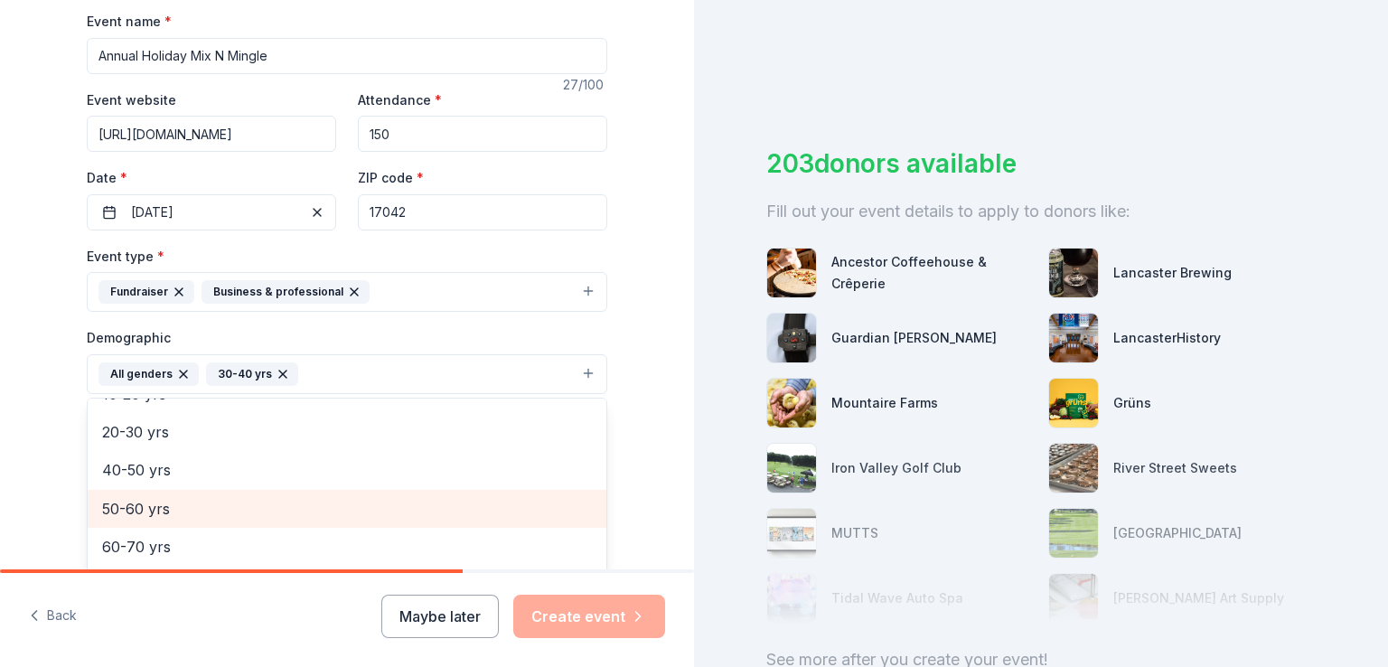
click at [190, 512] on span "50-60 yrs" at bounding box center [347, 508] width 490 height 23
click at [190, 509] on span "60-70 yrs" at bounding box center [347, 514] width 490 height 23
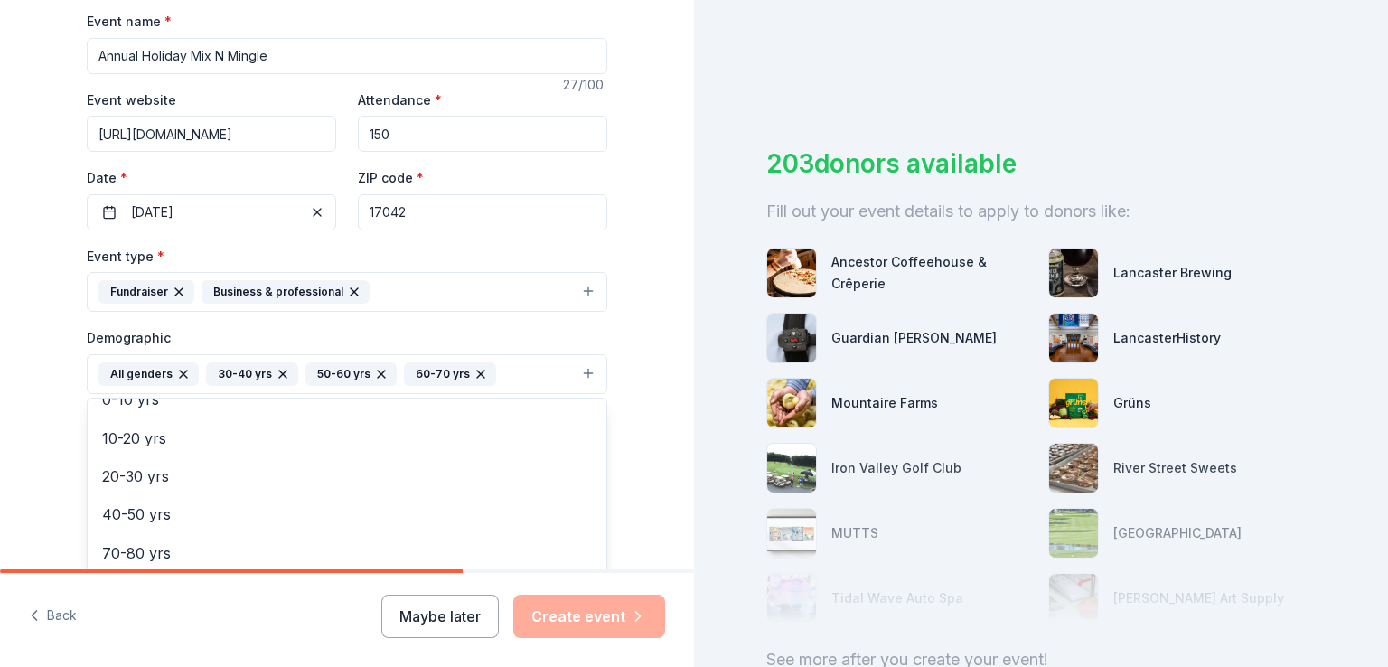
click at [58, 413] on div "Tell us about your event. We'll find in-kind donations you can apply for. Event…" at bounding box center [347, 332] width 578 height 1206
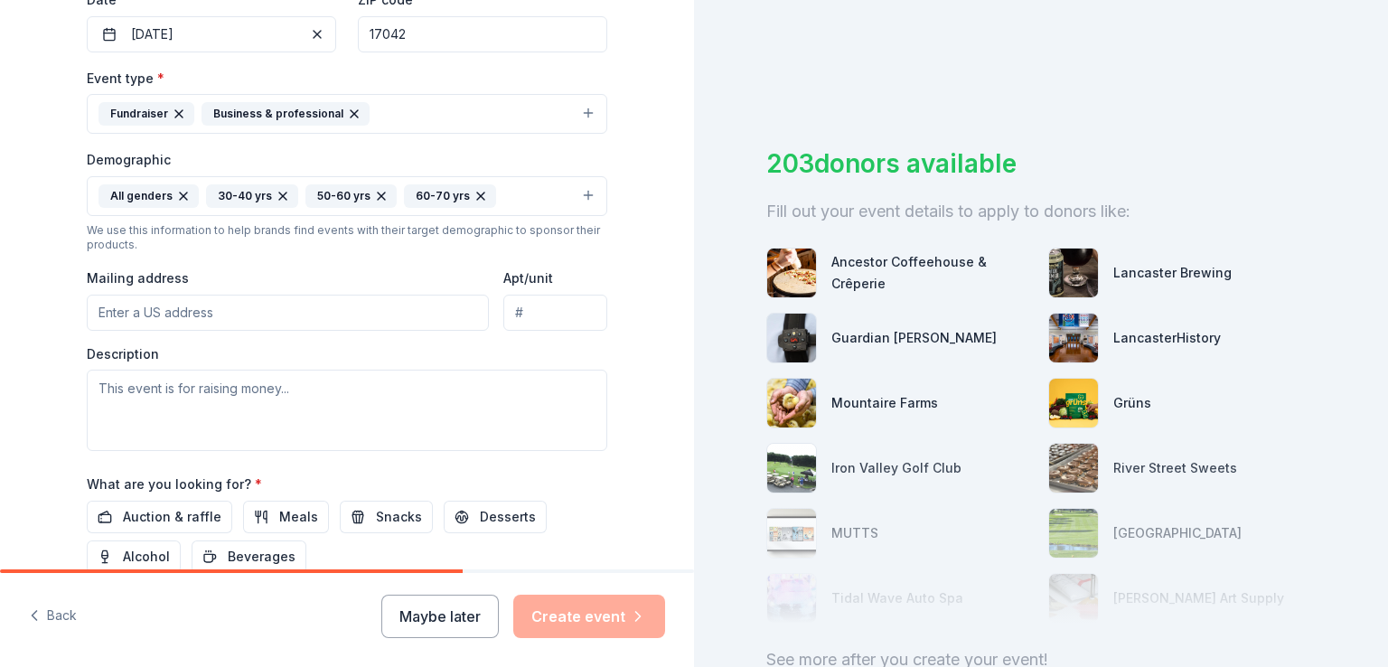
scroll to position [452, 0]
click at [220, 298] on input "Mailing address" at bounding box center [288, 310] width 402 height 36
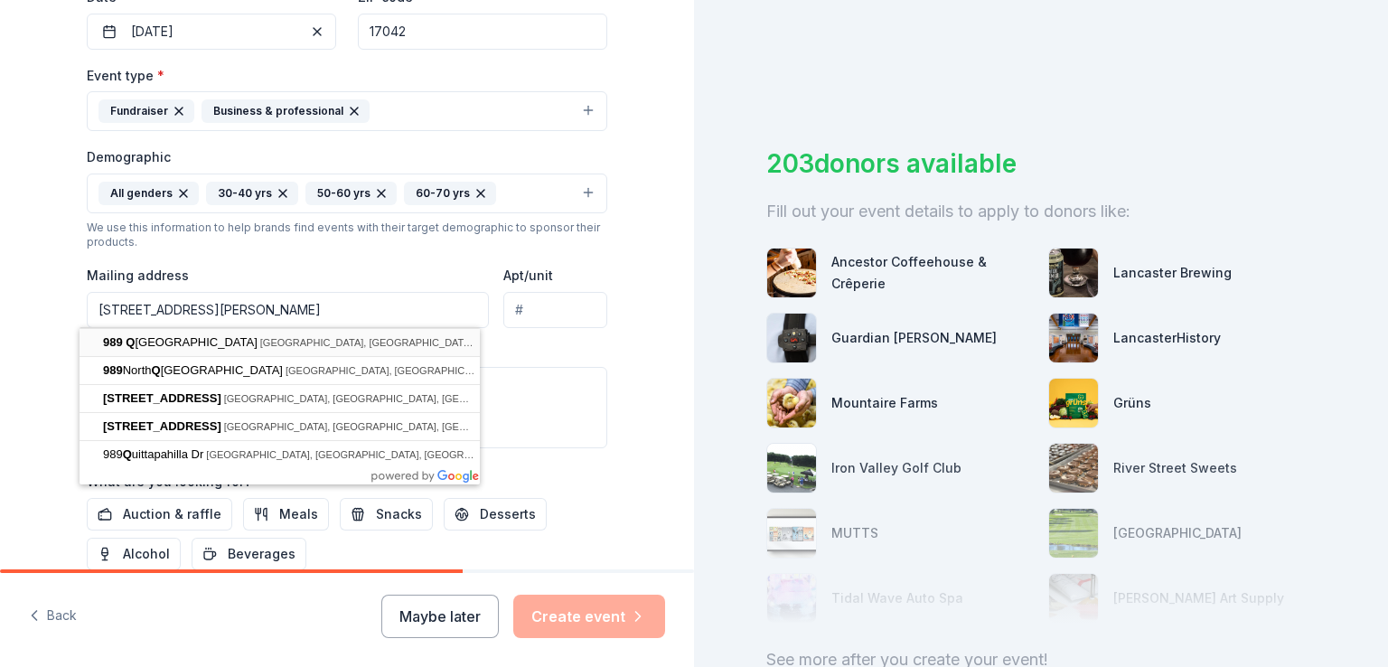
type input "989 Quentin Road, Lebanon, PA, 17042"
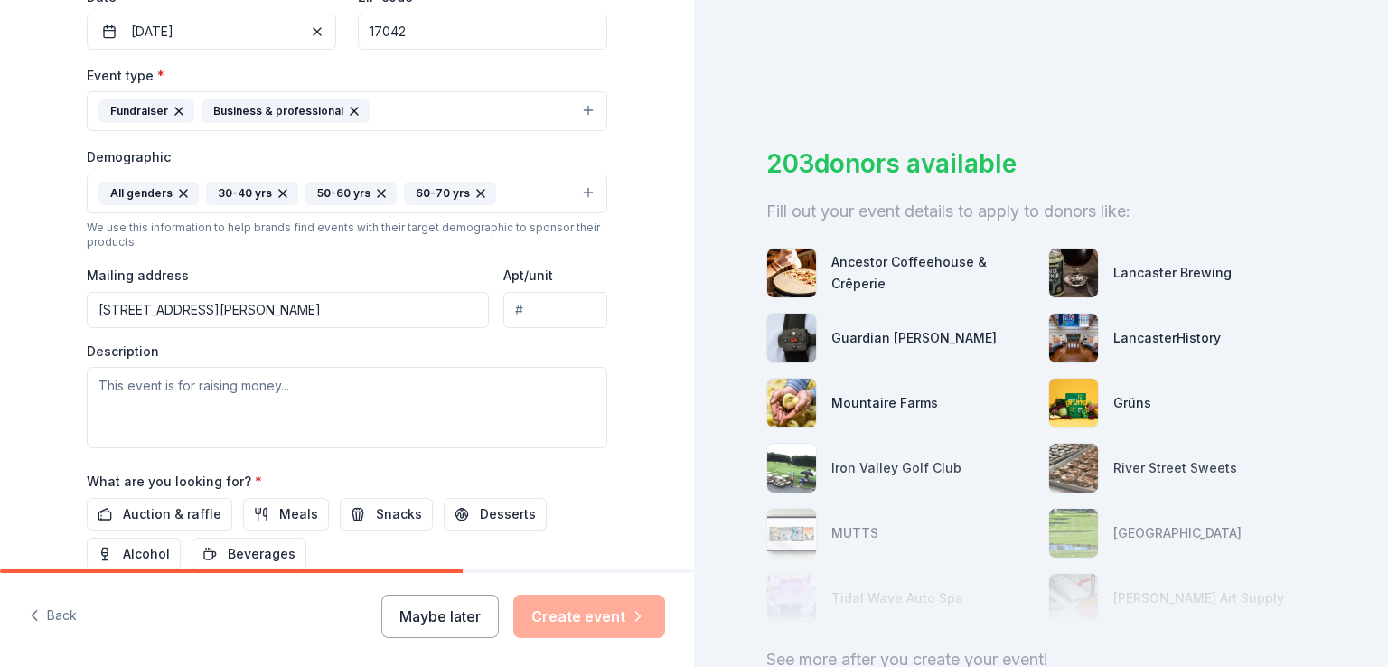
click at [553, 292] on input "Apt/unit" at bounding box center [555, 310] width 104 height 36
type input "1"
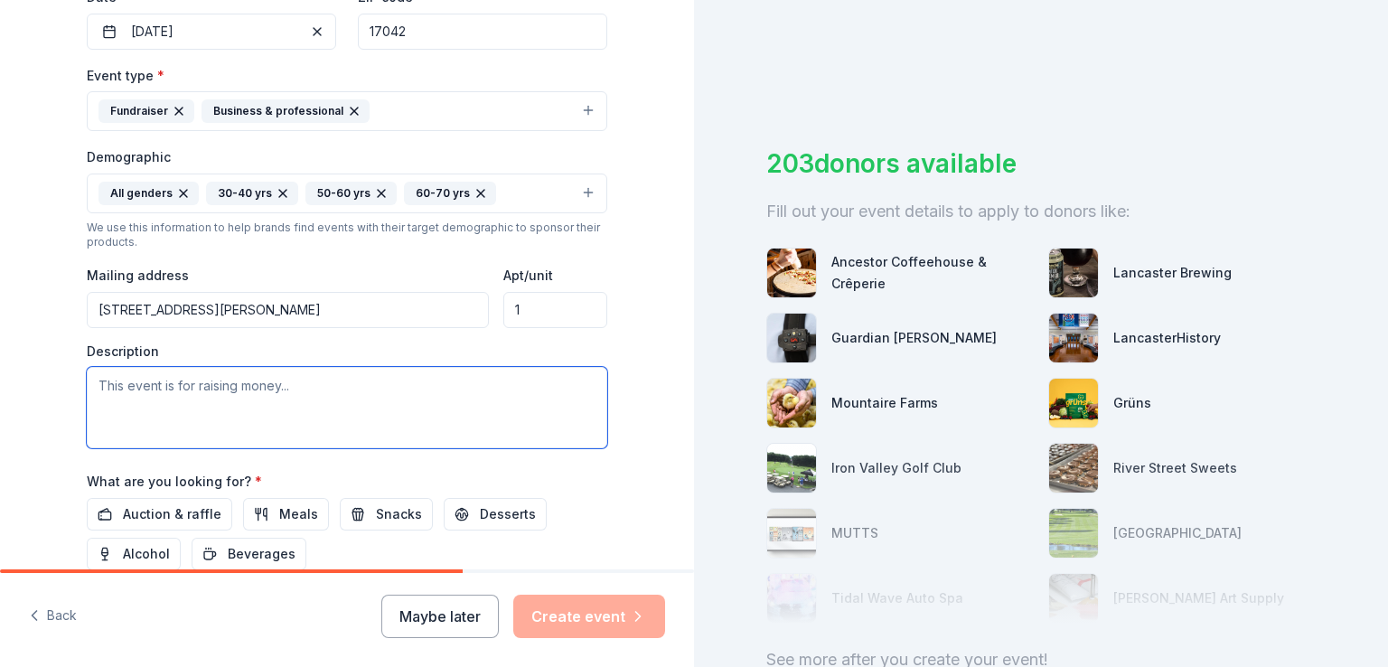
click at [416, 402] on textarea at bounding box center [347, 407] width 520 height 81
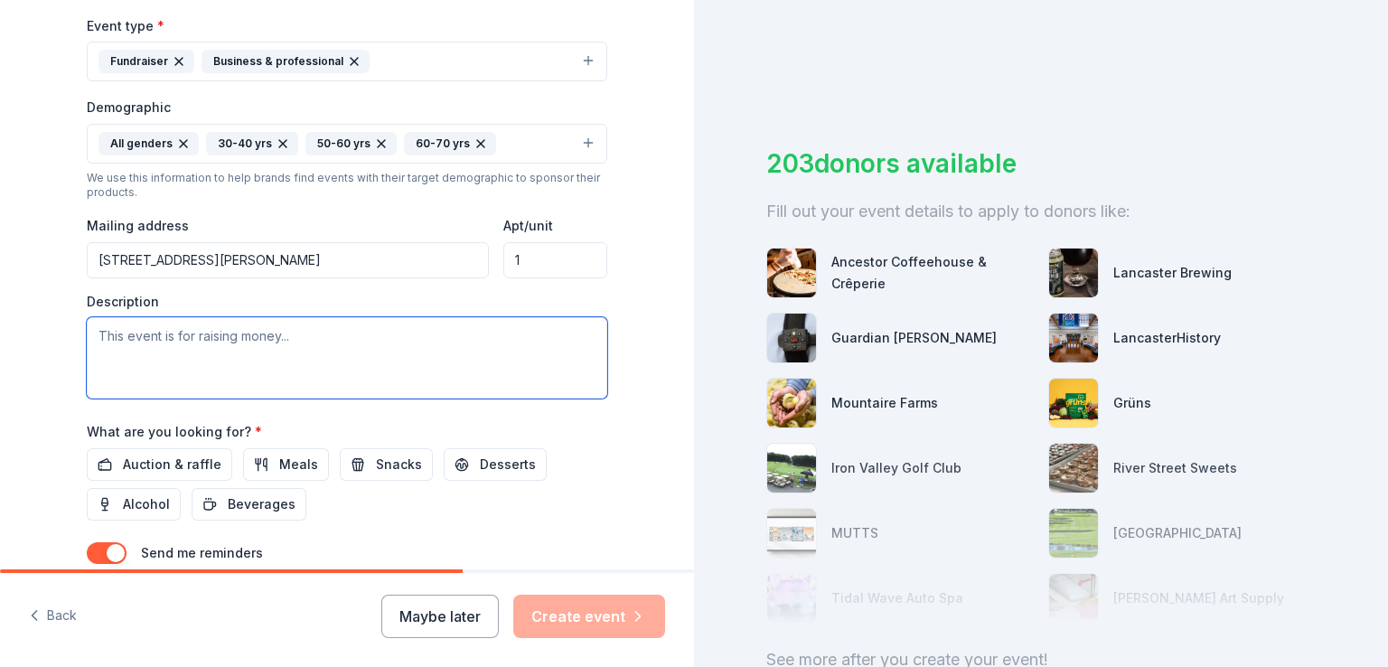
scroll to position [542, 0]
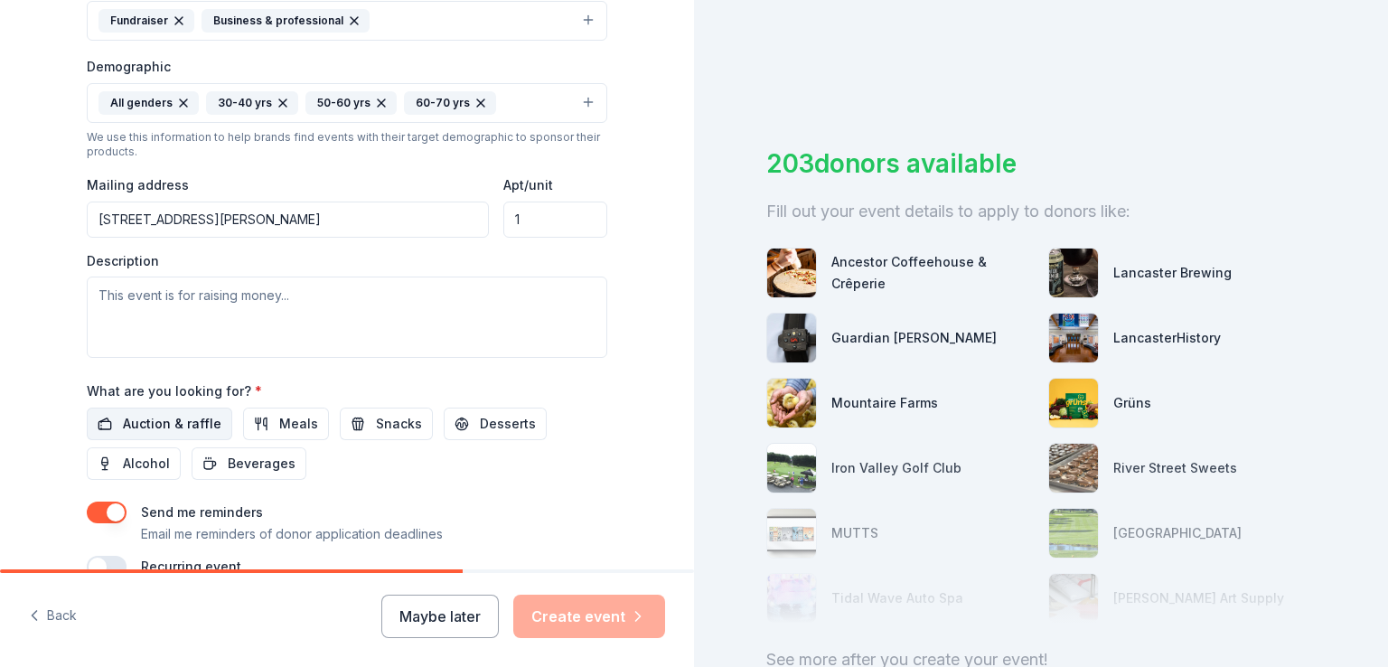
click at [196, 423] on span "Auction & raffle" at bounding box center [172, 424] width 98 height 22
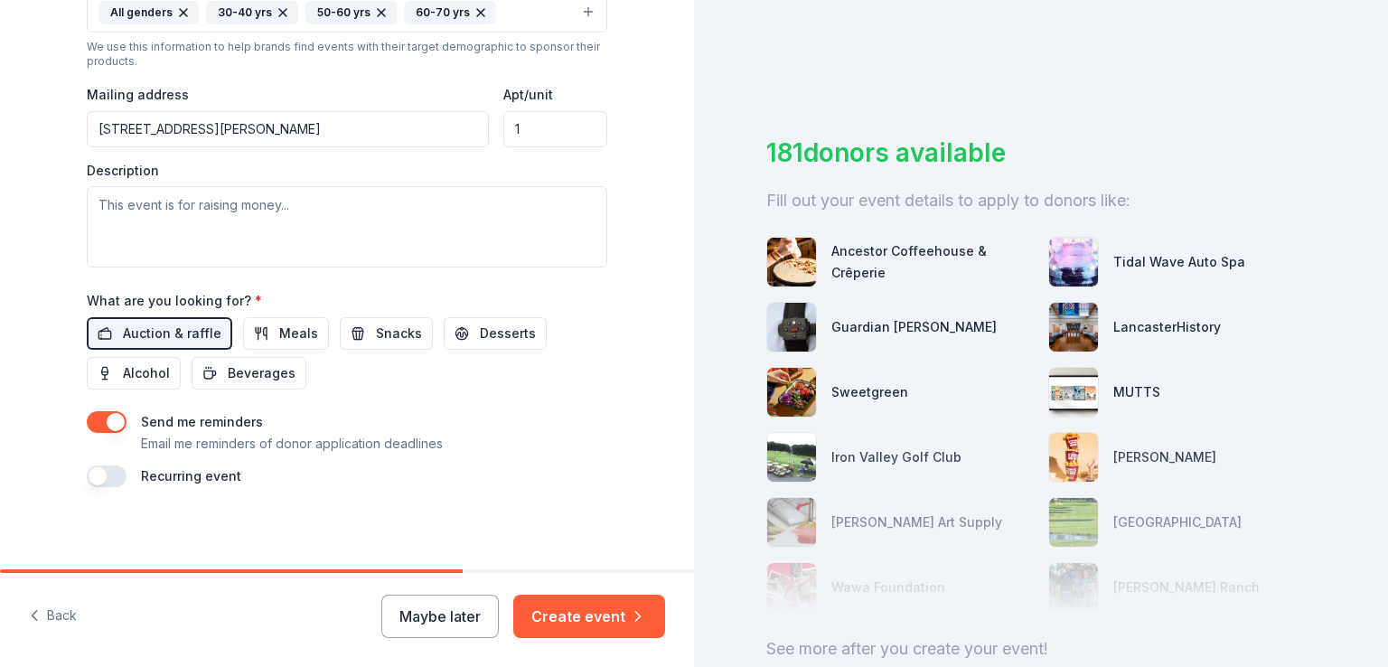
scroll to position [0, 0]
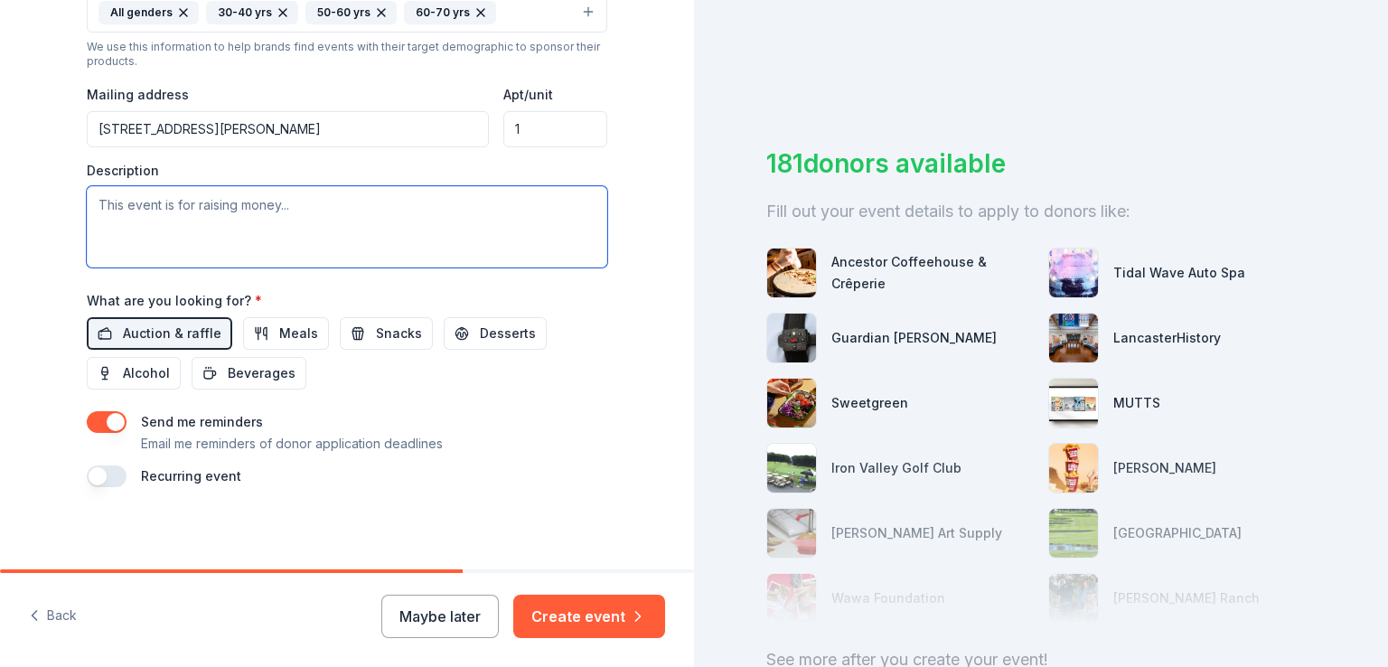
click at [295, 224] on textarea at bounding box center [347, 226] width 520 height 81
click at [578, 197] on textarea "The event is raising money for local women-owned businesses and initiatives." at bounding box center [347, 226] width 520 height 81
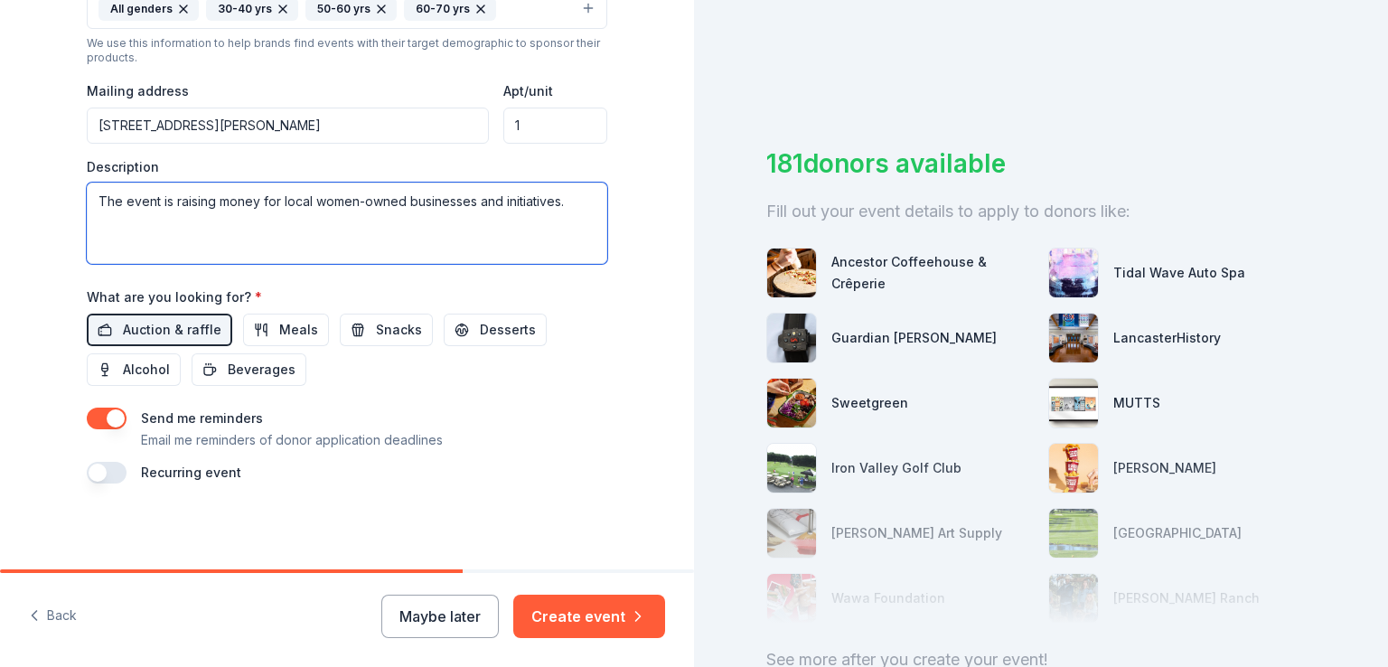
scroll to position [636, 0]
type textarea "The event is raising money for local women-owned businesses and initiatives."
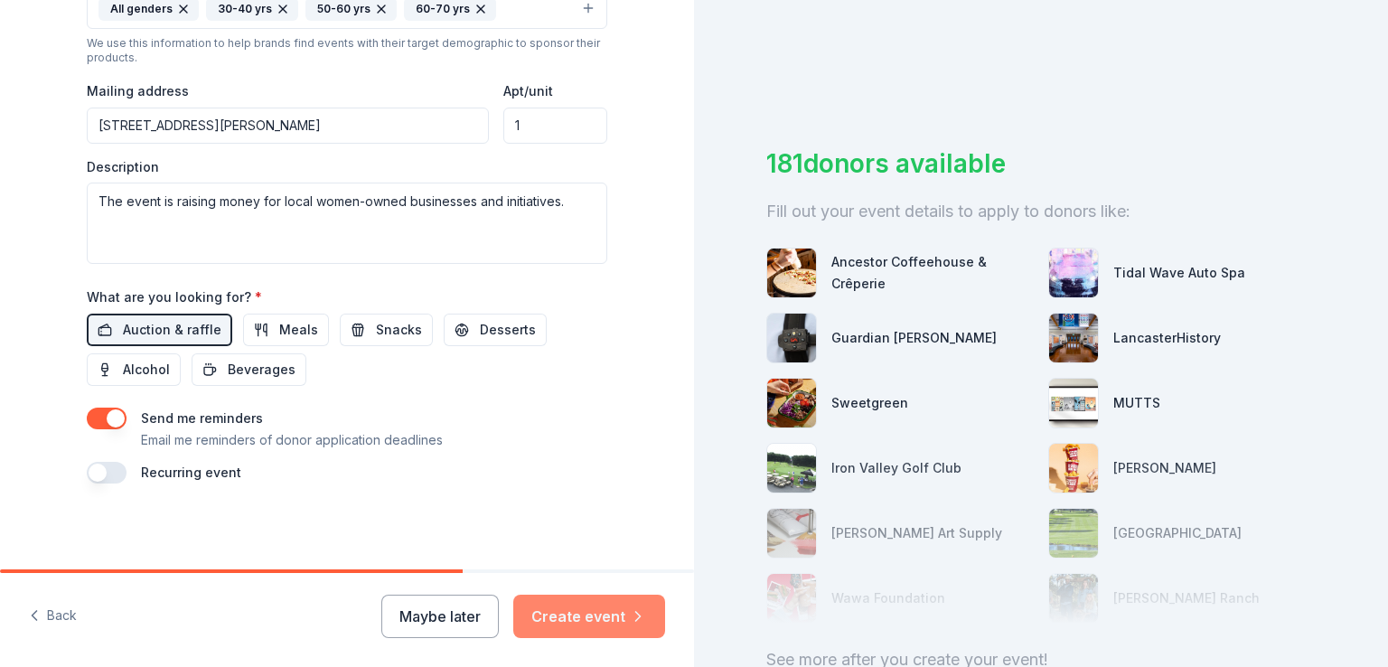
click at [609, 604] on button "Create event" at bounding box center [589, 615] width 152 height 43
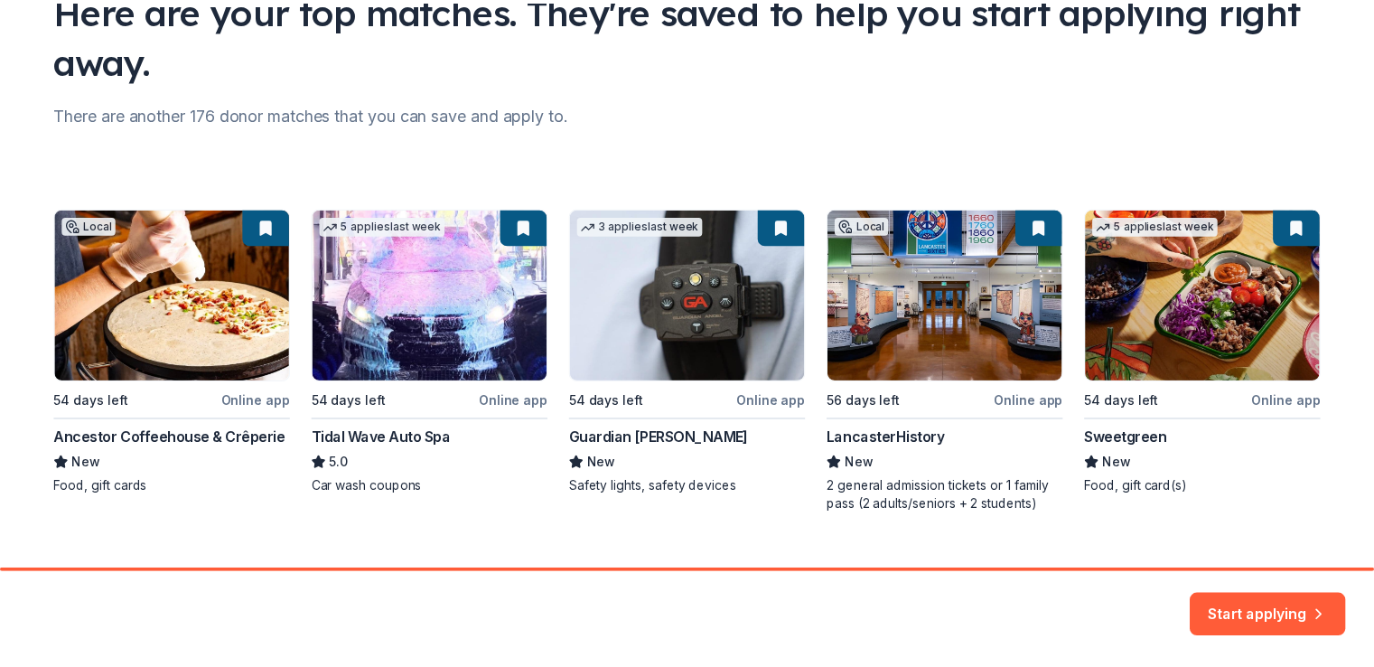
scroll to position [191, 0]
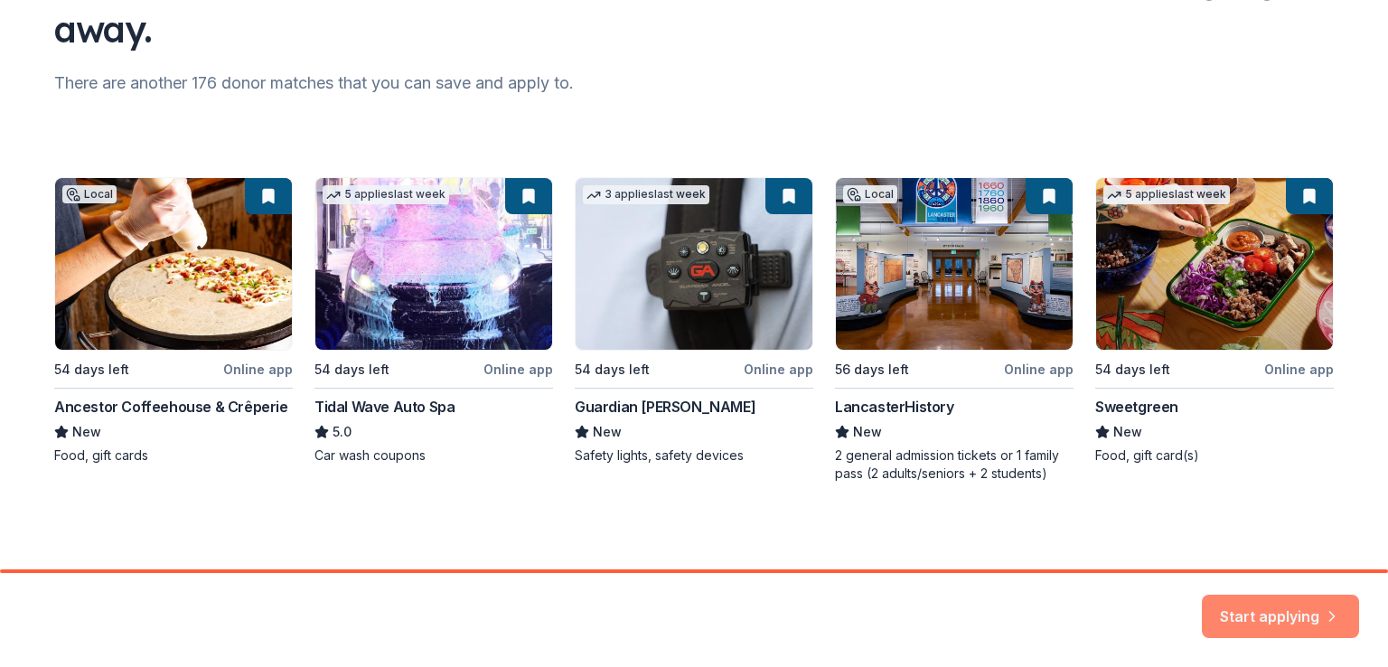
click at [1260, 608] on button "Start applying" at bounding box center [1280, 605] width 157 height 43
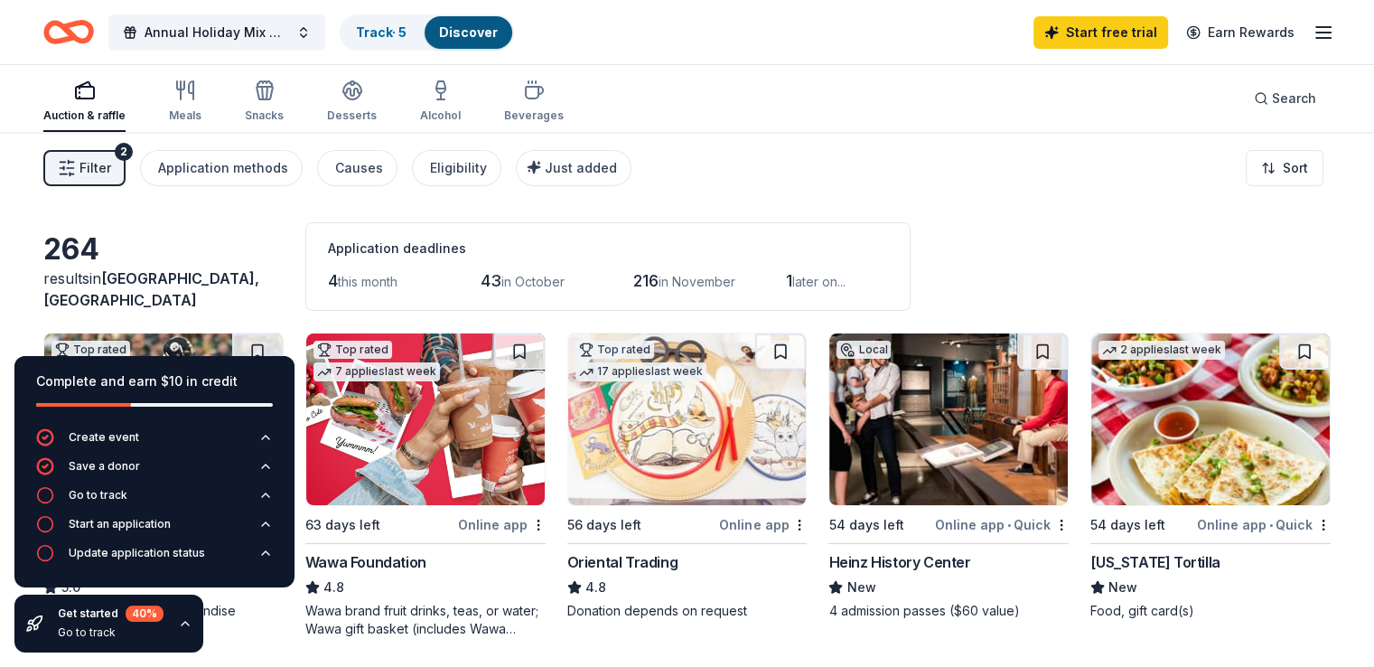
scroll to position [90, 0]
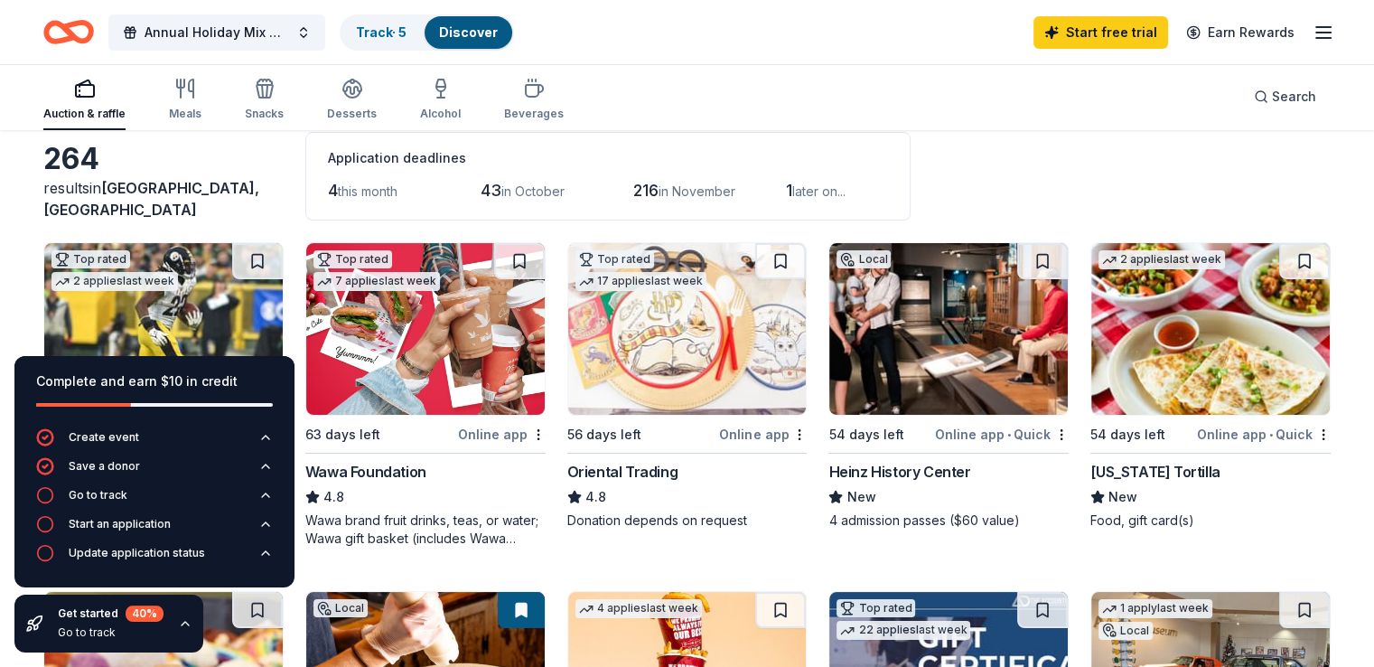
click at [179, 622] on icon "button" at bounding box center [185, 623] width 14 height 14
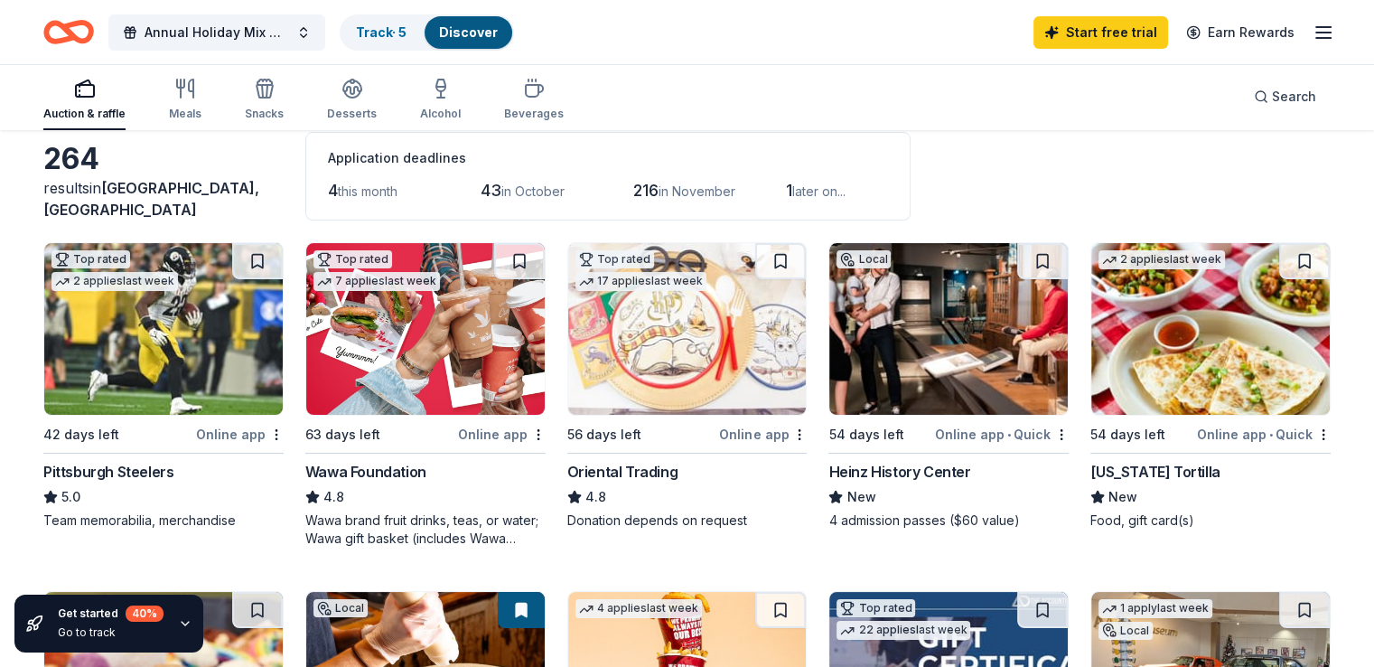
click at [395, 364] on img at bounding box center [425, 329] width 238 height 172
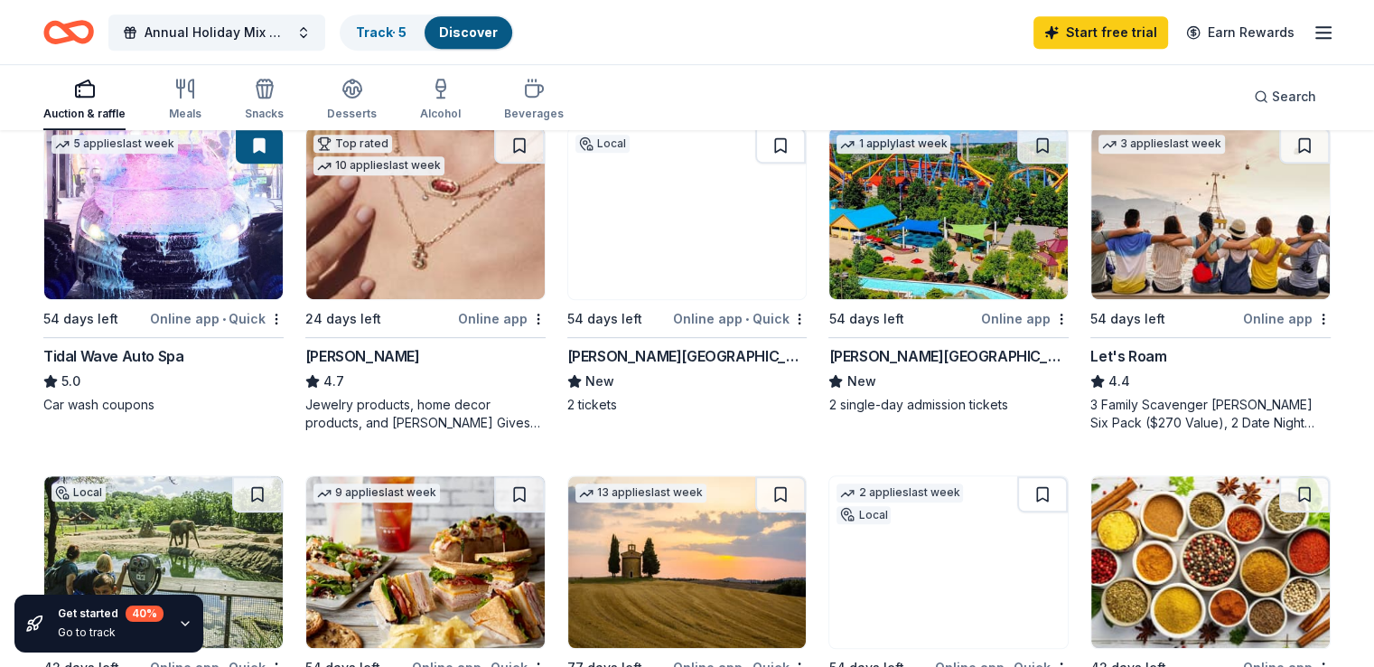
scroll to position [271, 0]
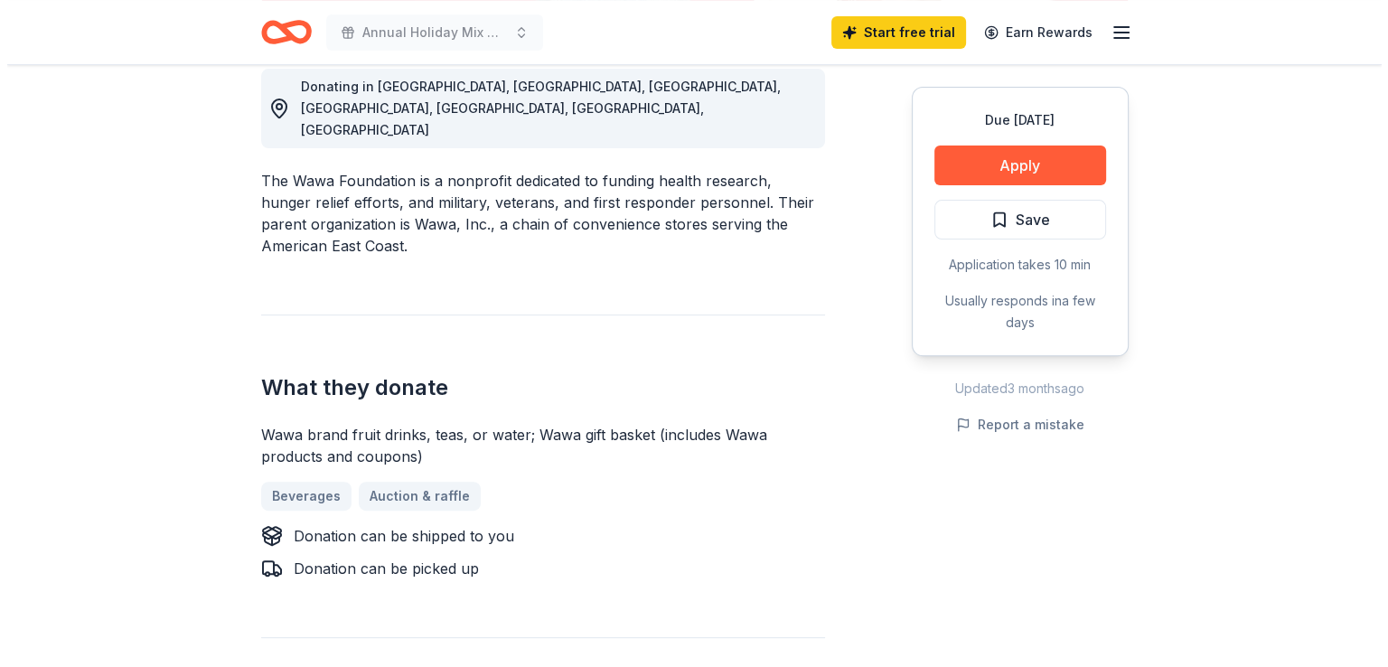
scroll to position [542, 0]
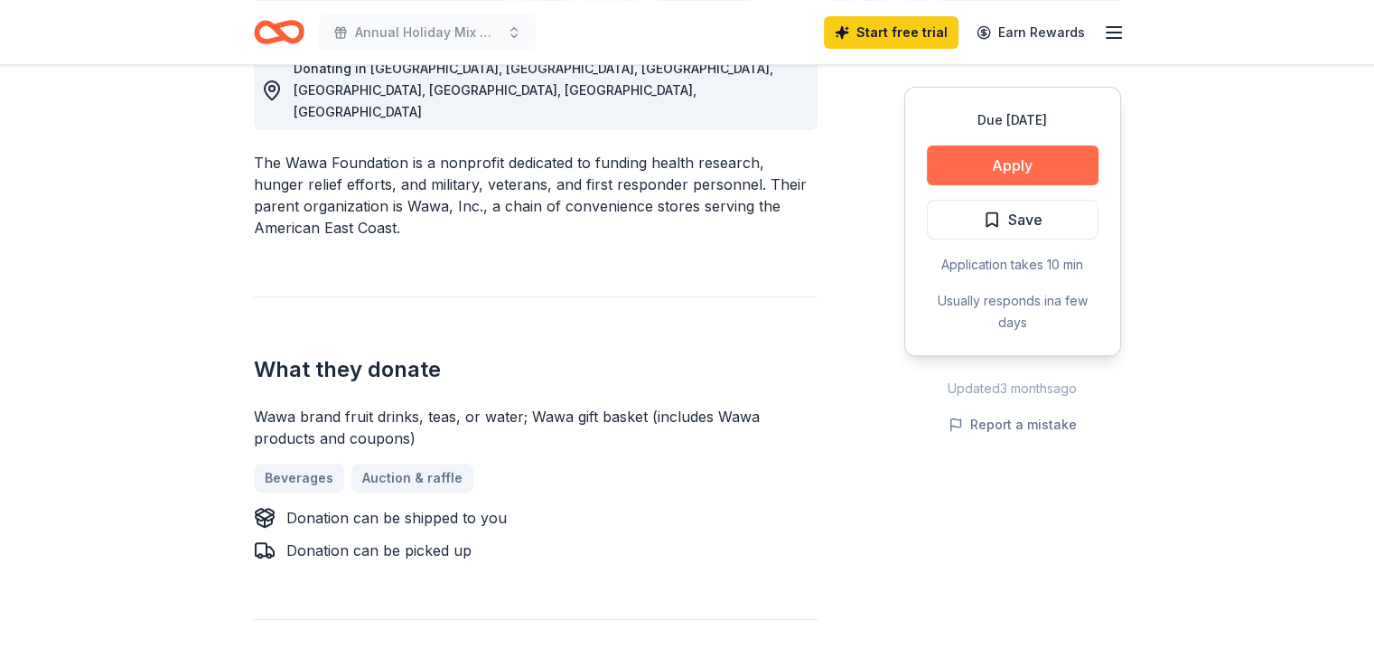
click at [966, 164] on button "Apply" at bounding box center [1013, 165] width 172 height 40
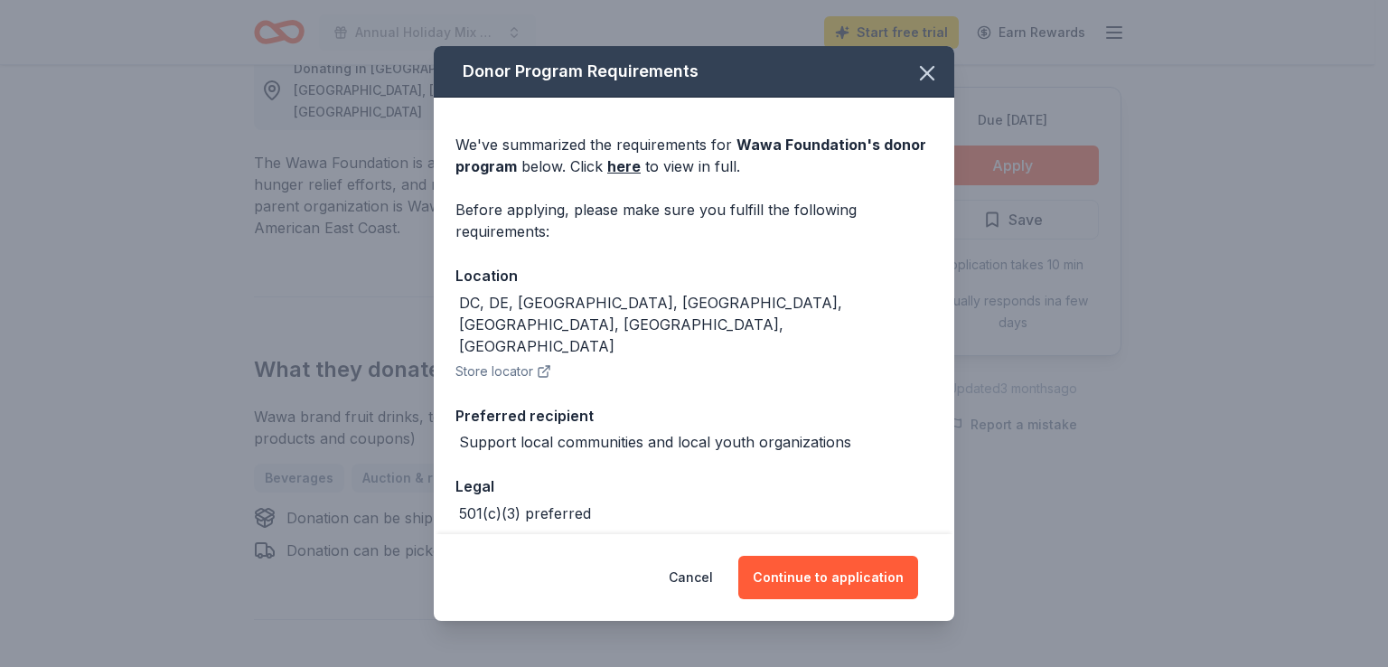
scroll to position [42, 0]
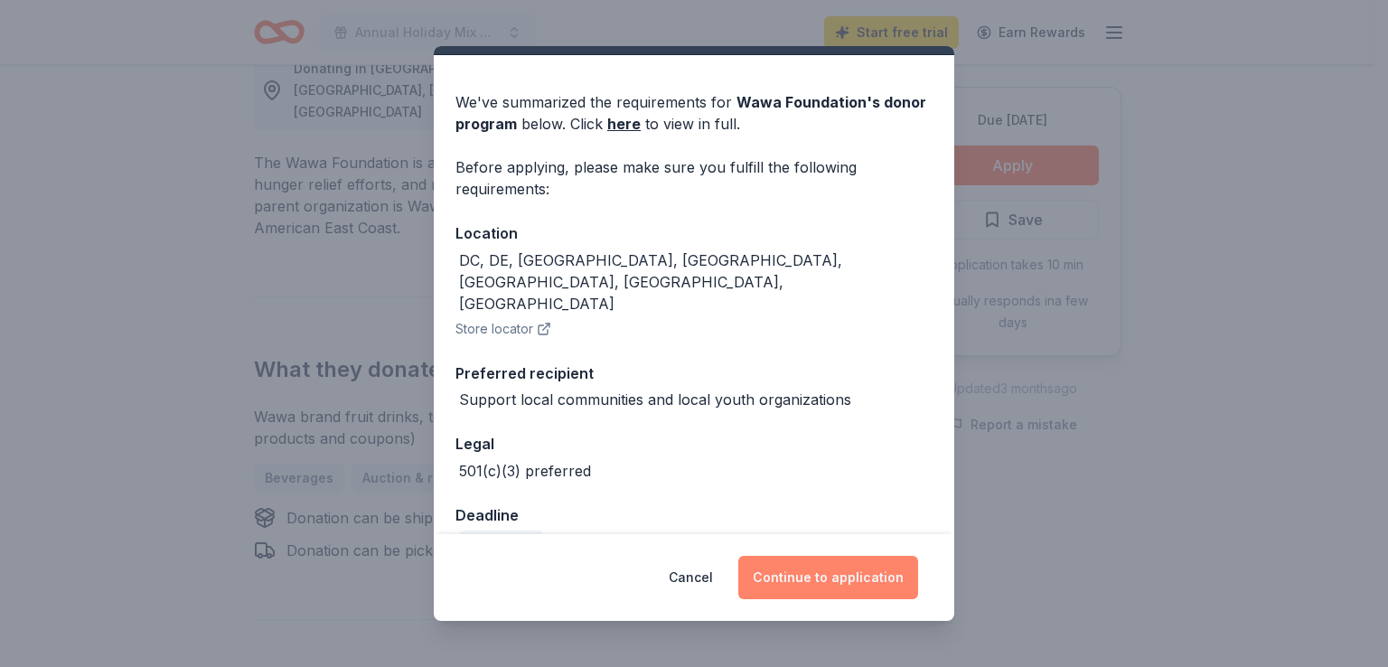
click at [856, 583] on button "Continue to application" at bounding box center [828, 577] width 180 height 43
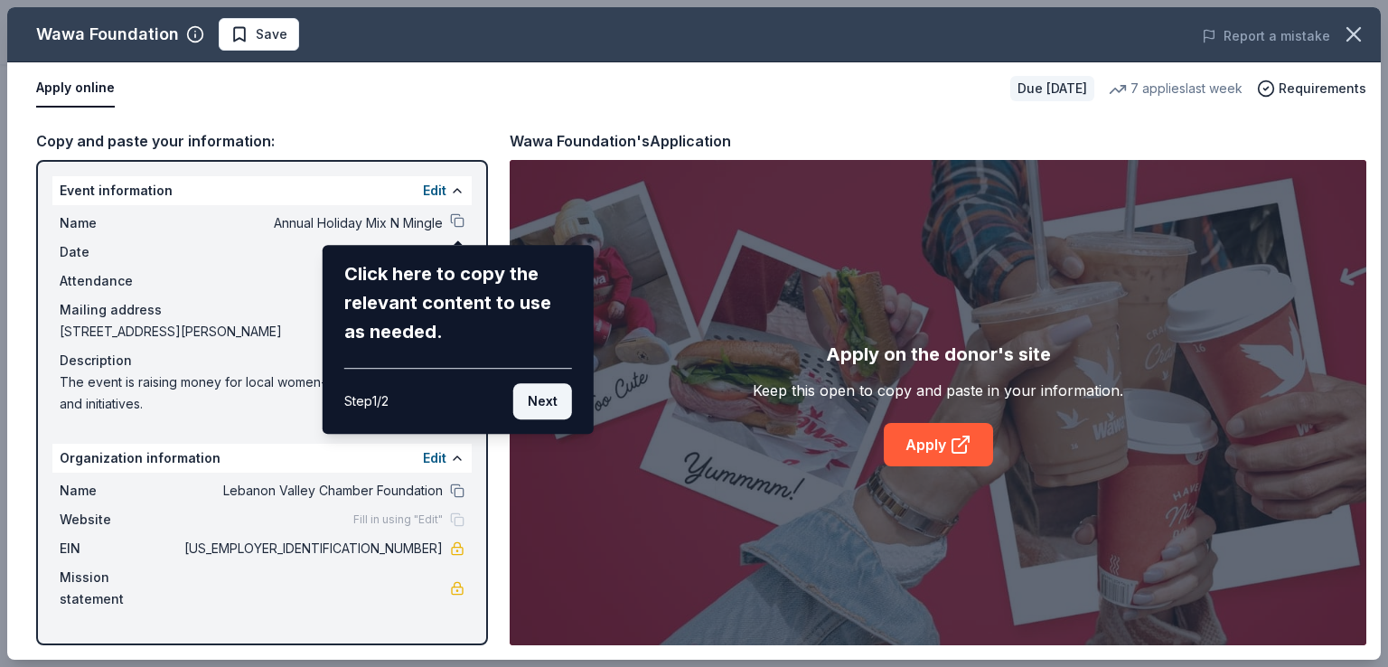
click at [539, 393] on button "Next" at bounding box center [542, 401] width 59 height 36
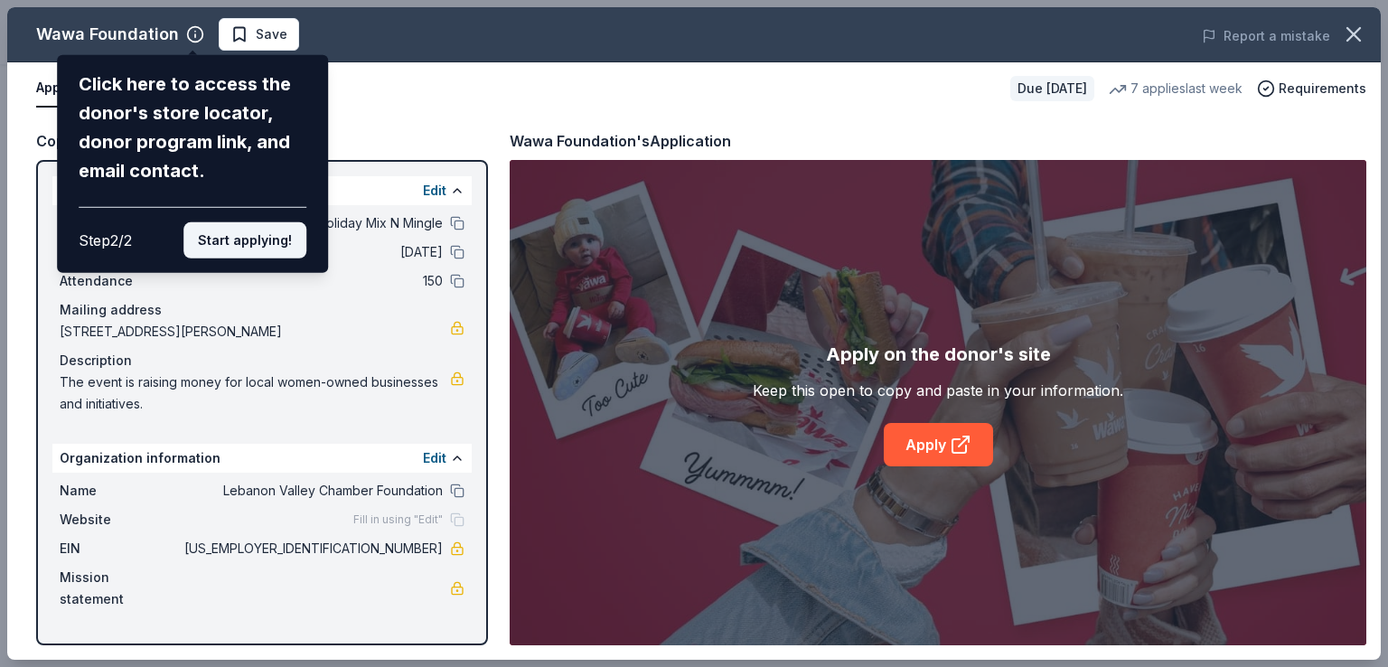
click at [277, 236] on button "Start applying!" at bounding box center [244, 240] width 123 height 36
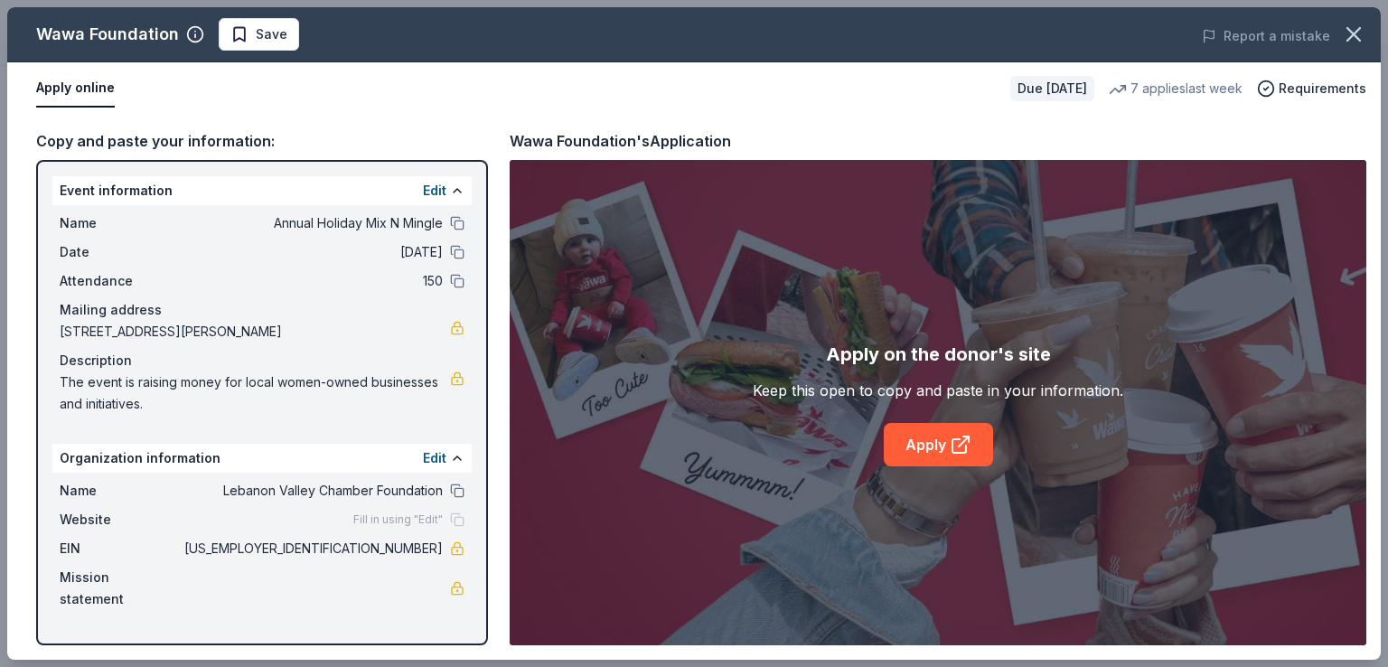
click at [454, 518] on div "Fill in using "Edit"" at bounding box center [408, 519] width 111 height 14
click at [896, 359] on div "Apply on the donor's site" at bounding box center [938, 354] width 225 height 29
click at [379, 509] on div "Website Fill in using "Edit"" at bounding box center [262, 520] width 405 height 22
click at [369, 471] on div "Organization information Edit" at bounding box center [261, 458] width 419 height 29
drag, startPoint x: 54, startPoint y: 184, endPoint x: 501, endPoint y: 505, distance: 550.3
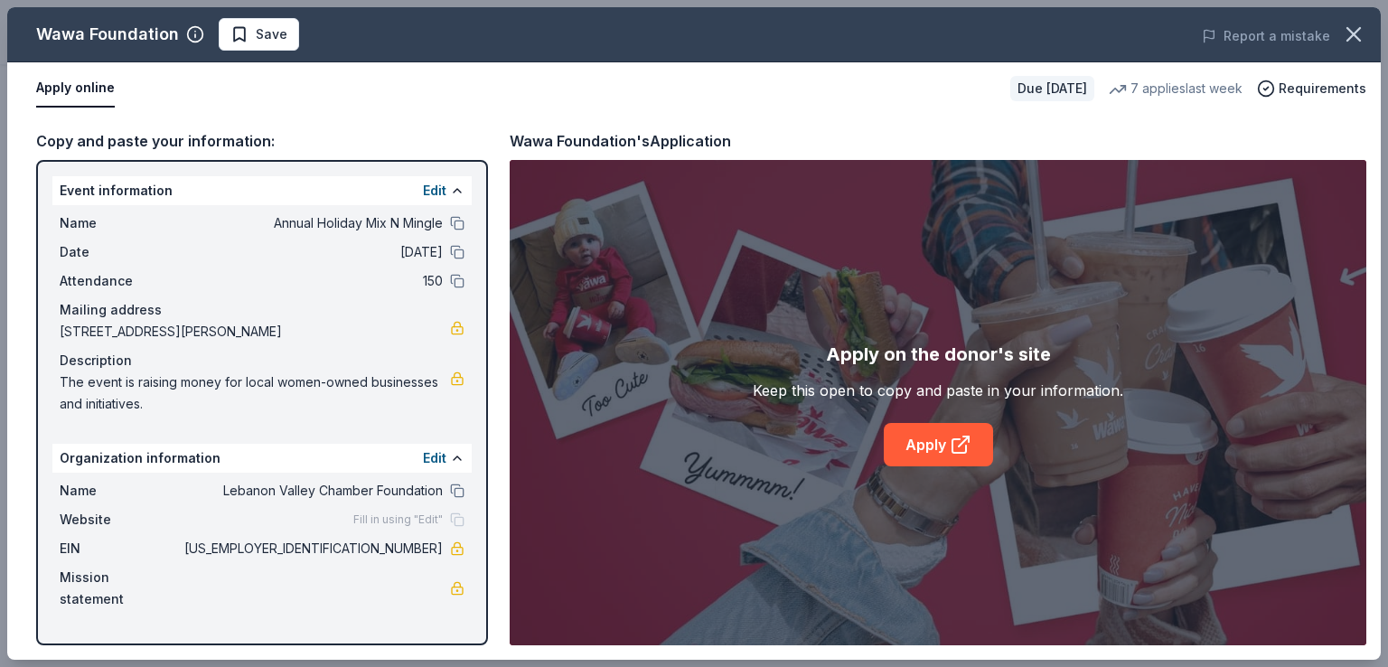
click at [501, 505] on div "Copy and paste your information: Event information Edit Name Annual Holiday Mix…" at bounding box center [693, 387] width 1373 height 545
click at [454, 226] on button at bounding box center [457, 223] width 14 height 14
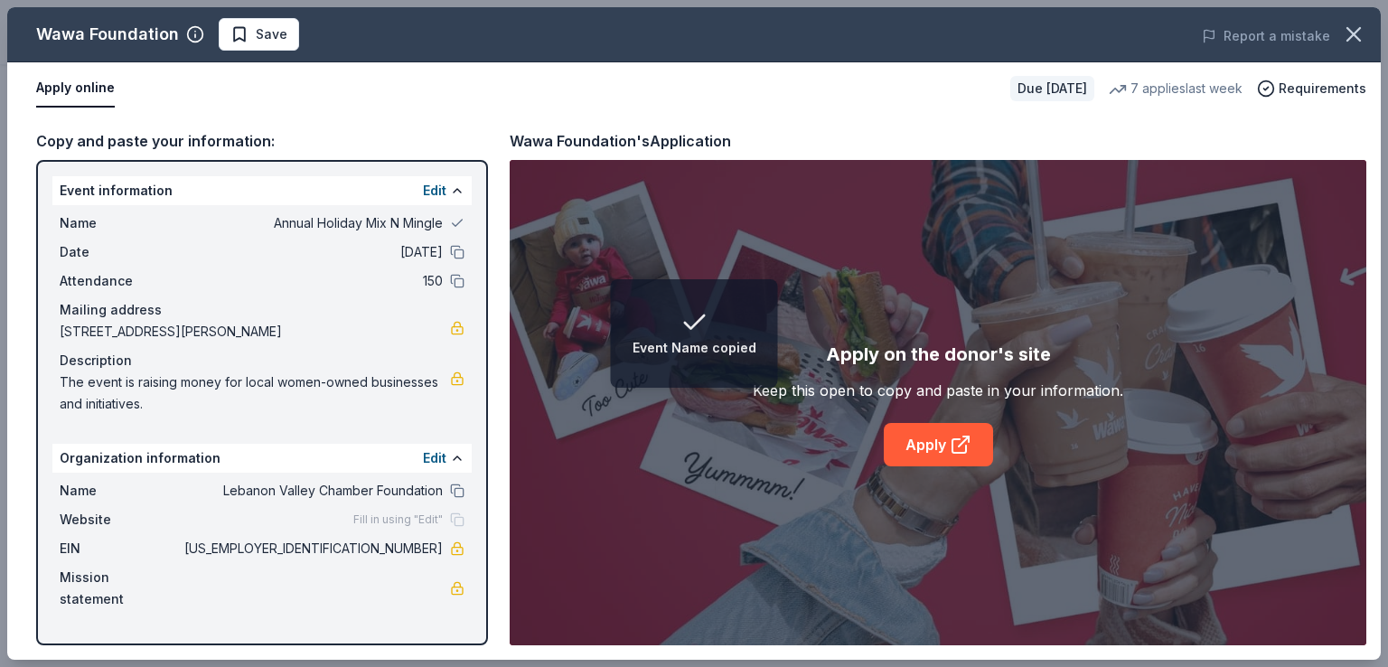
click at [464, 252] on div "Name Annual Holiday Mix N Mingle Date [DATE] Attendance 150 Mailing address [ST…" at bounding box center [261, 313] width 419 height 217
click at [457, 246] on button at bounding box center [457, 252] width 14 height 14
click at [455, 286] on button at bounding box center [457, 281] width 14 height 14
click at [452, 488] on button at bounding box center [457, 490] width 14 height 14
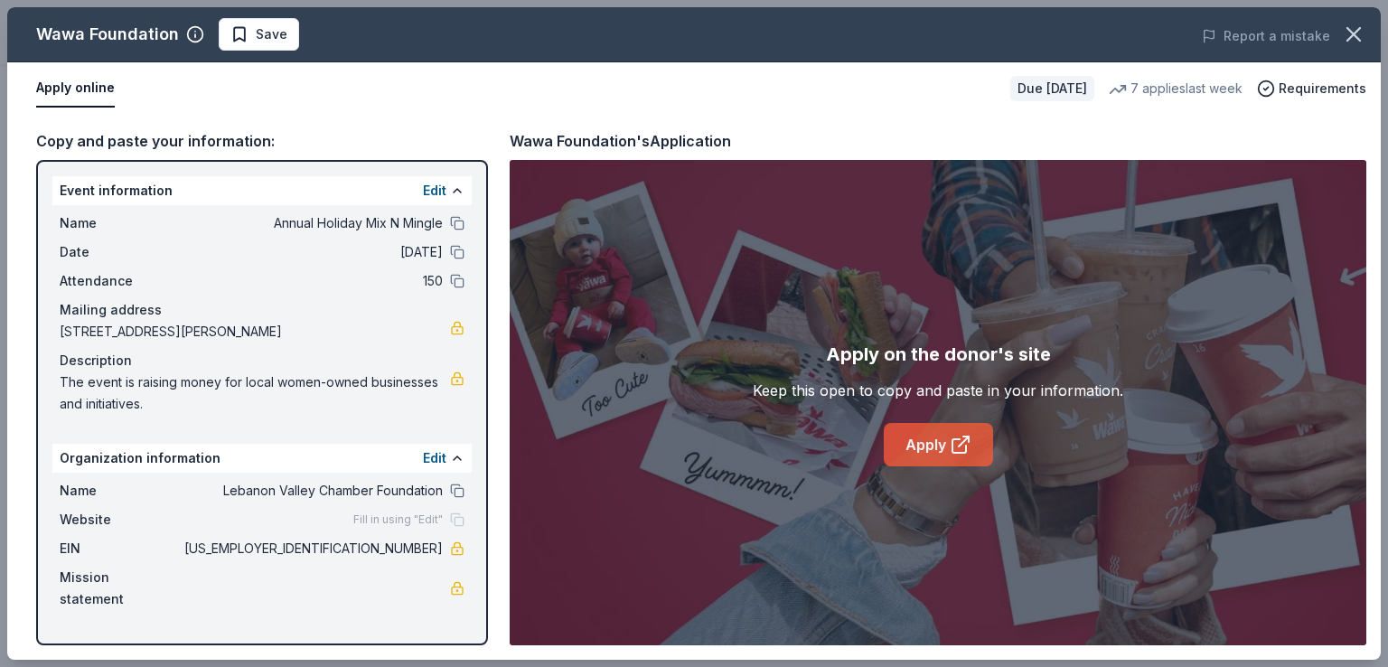
click at [934, 447] on link "Apply" at bounding box center [938, 444] width 109 height 43
